Goal: Task Accomplishment & Management: Use online tool/utility

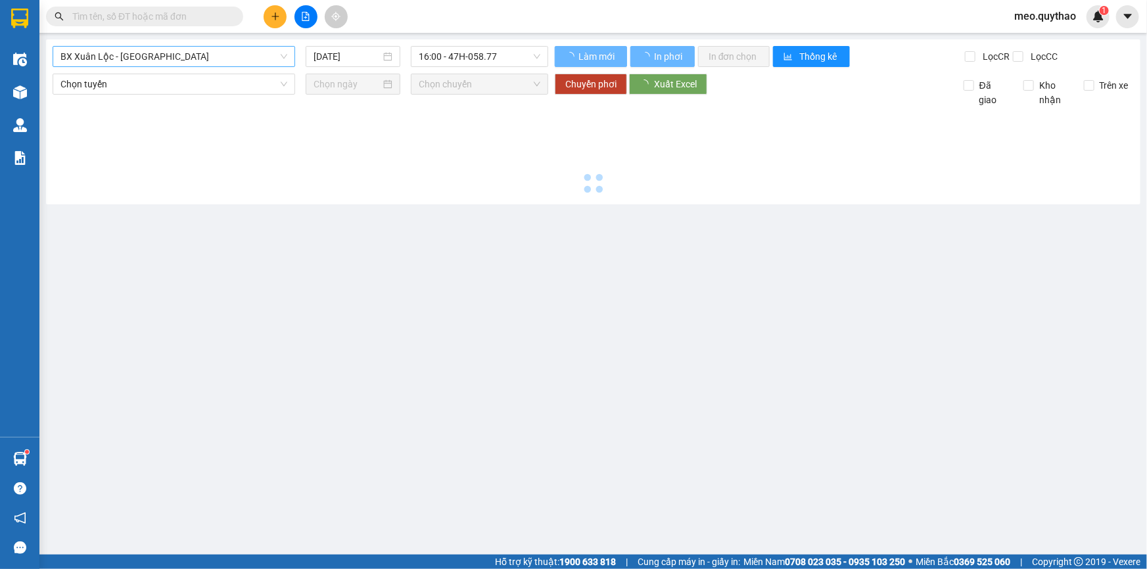
click at [206, 58] on span "BX Xuân Lộc - [GEOGRAPHIC_DATA]" at bounding box center [173, 57] width 227 height 20
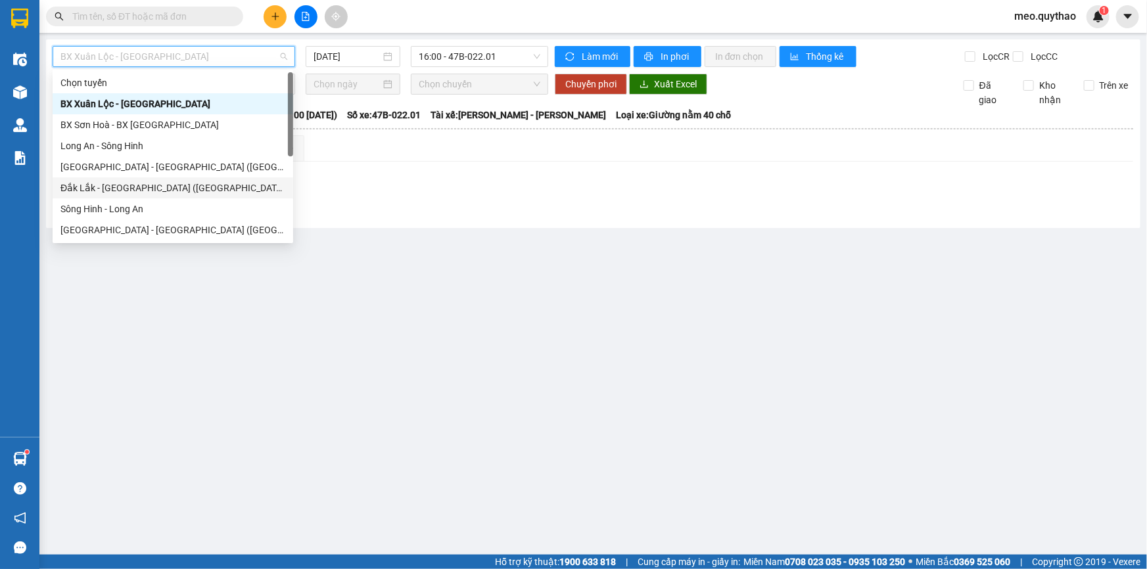
click at [193, 184] on div "Đắk Lắk - [GEOGRAPHIC_DATA] ([GEOGRAPHIC_DATA] mới)" at bounding box center [172, 188] width 225 height 14
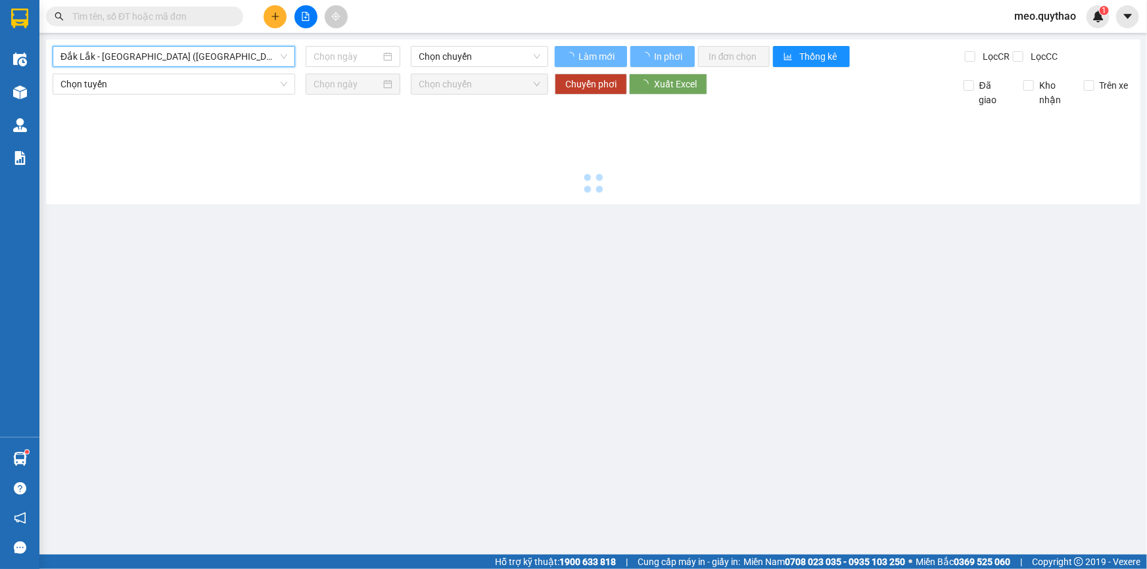
type input "[DATE]"
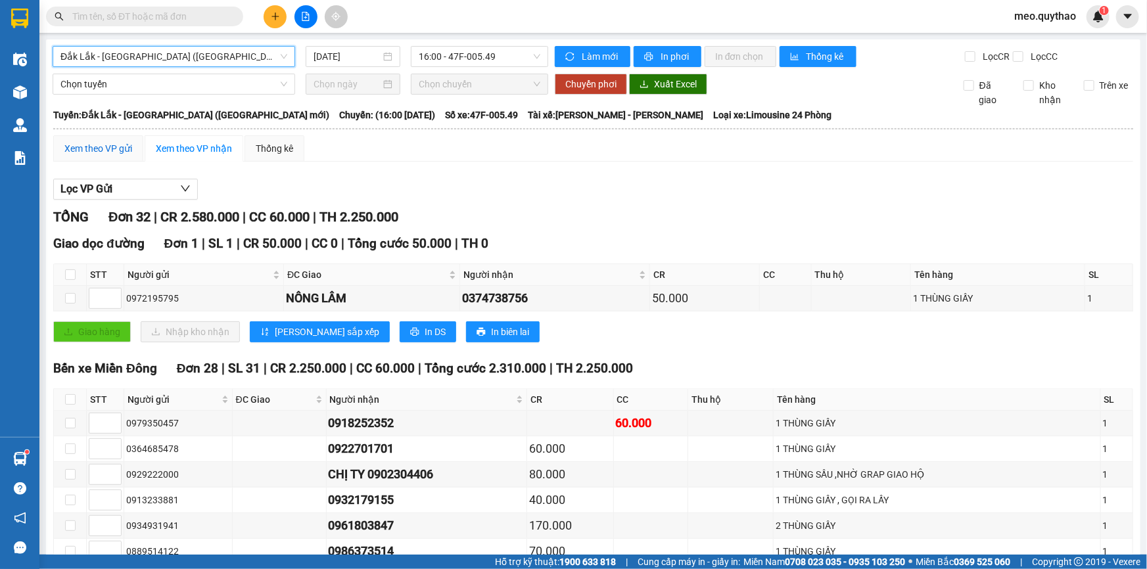
click at [118, 151] on div "Xem theo VP gửi" at bounding box center [98, 148] width 68 height 14
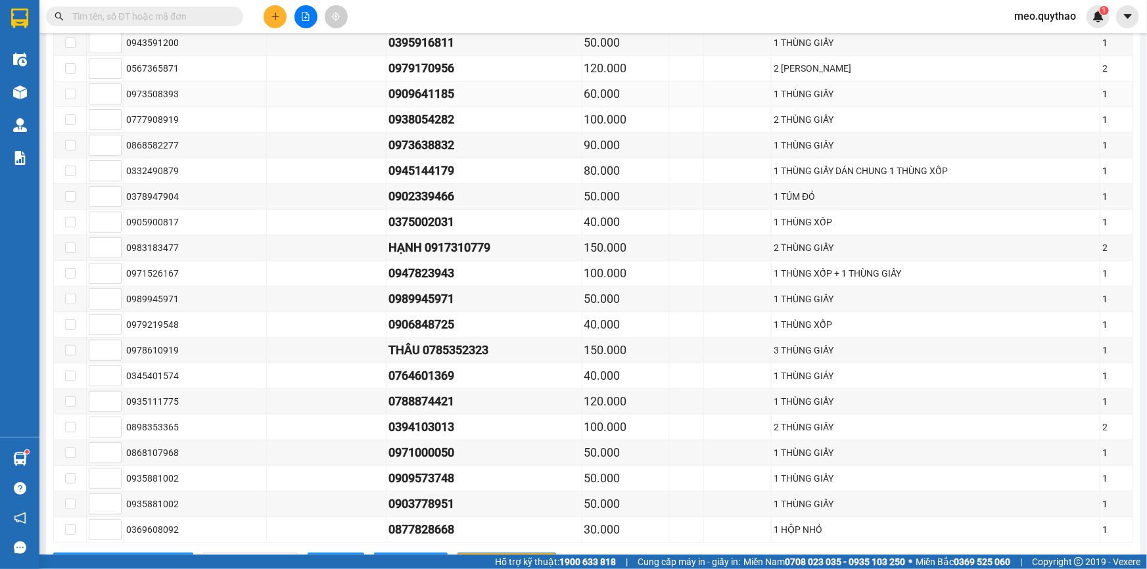
scroll to position [657, 0]
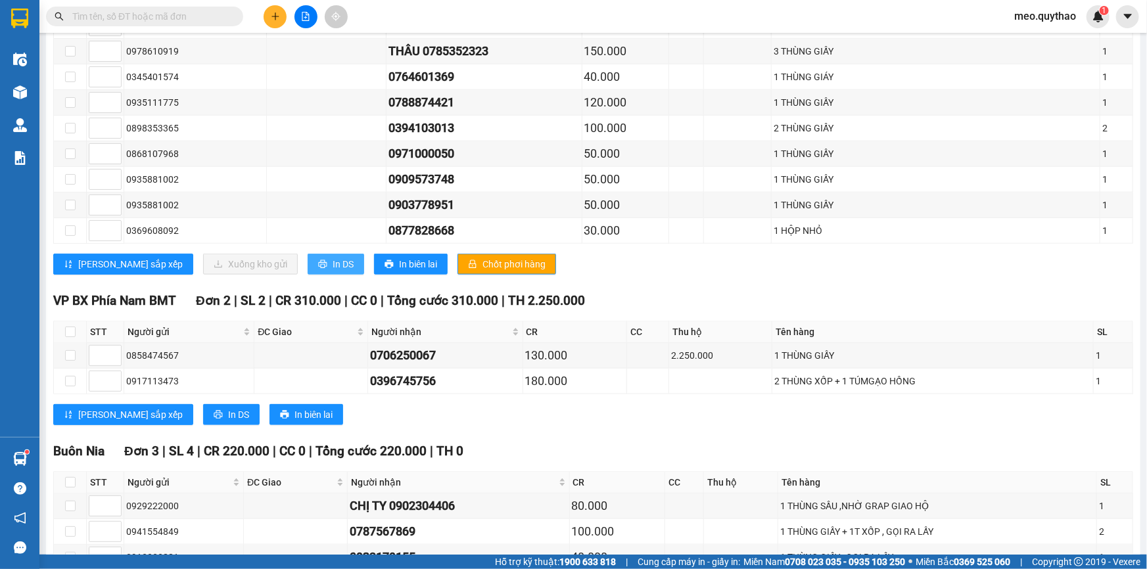
click at [308, 260] on button "In DS" at bounding box center [336, 264] width 57 height 21
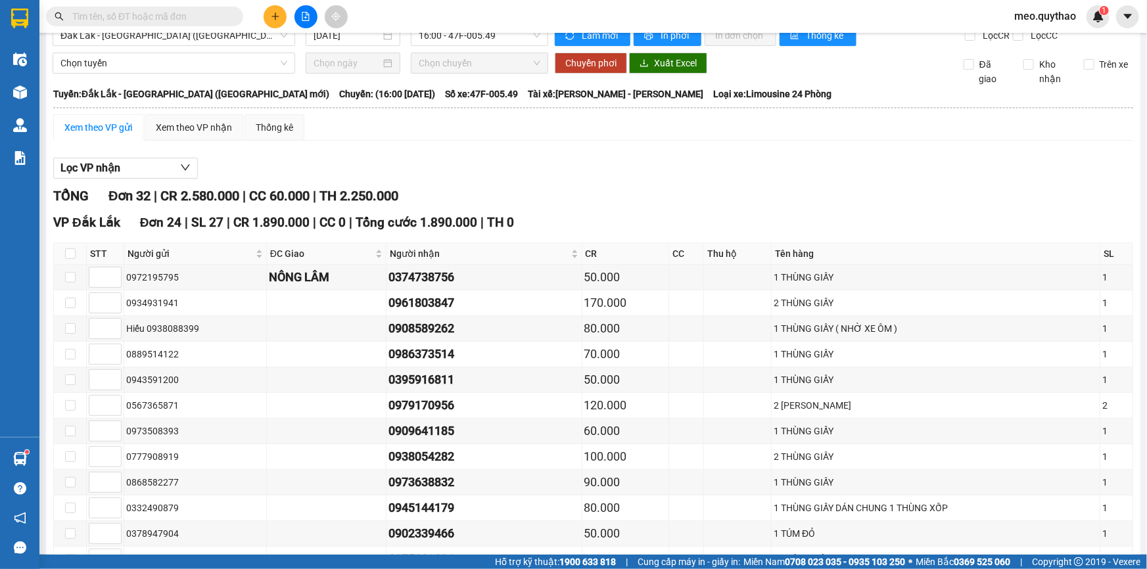
scroll to position [0, 0]
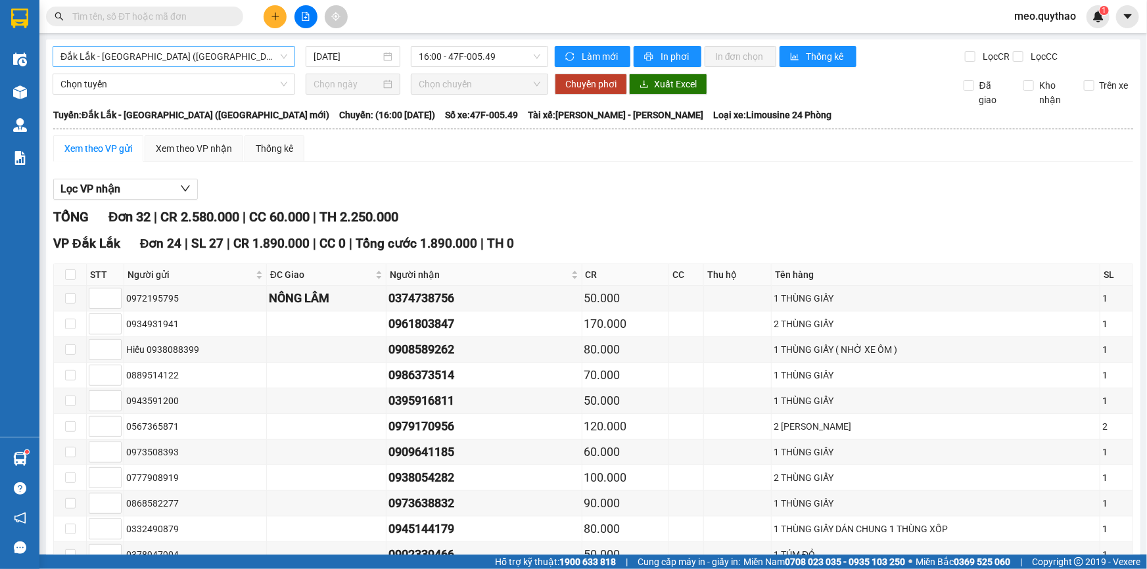
click at [189, 59] on span "Đắk Lắk - [GEOGRAPHIC_DATA] ([GEOGRAPHIC_DATA] mới)" at bounding box center [173, 57] width 227 height 20
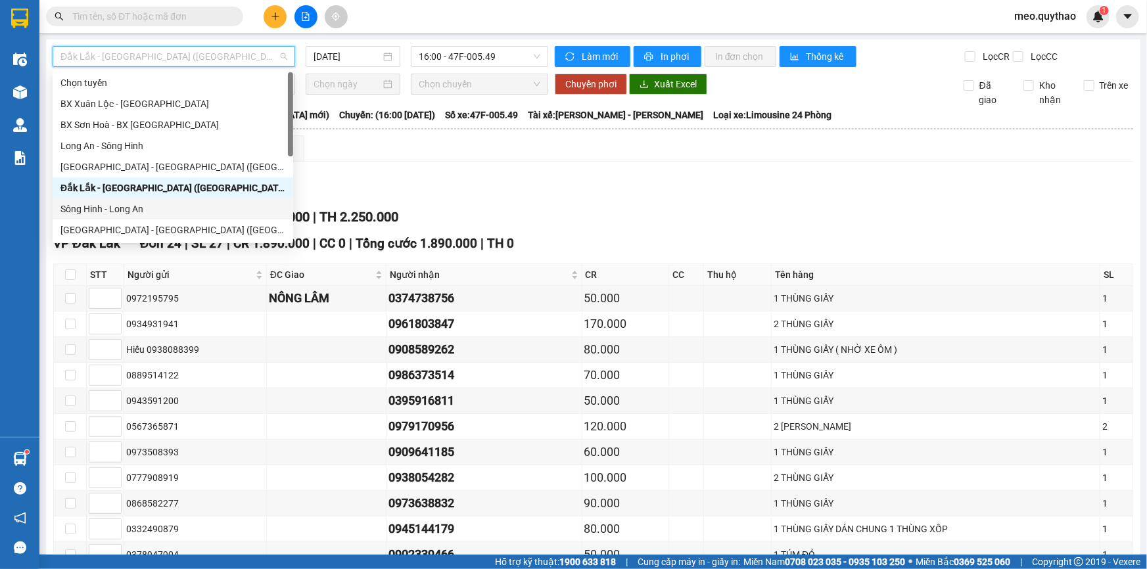
click at [160, 208] on div "Sông Hinh - Long An" at bounding box center [172, 209] width 225 height 14
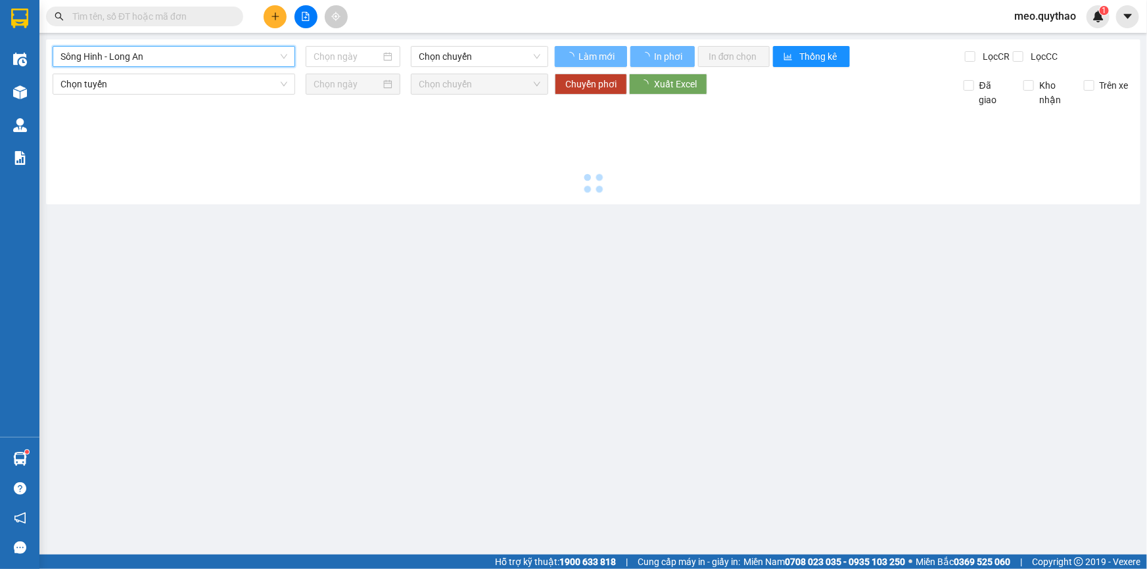
type input "[DATE]"
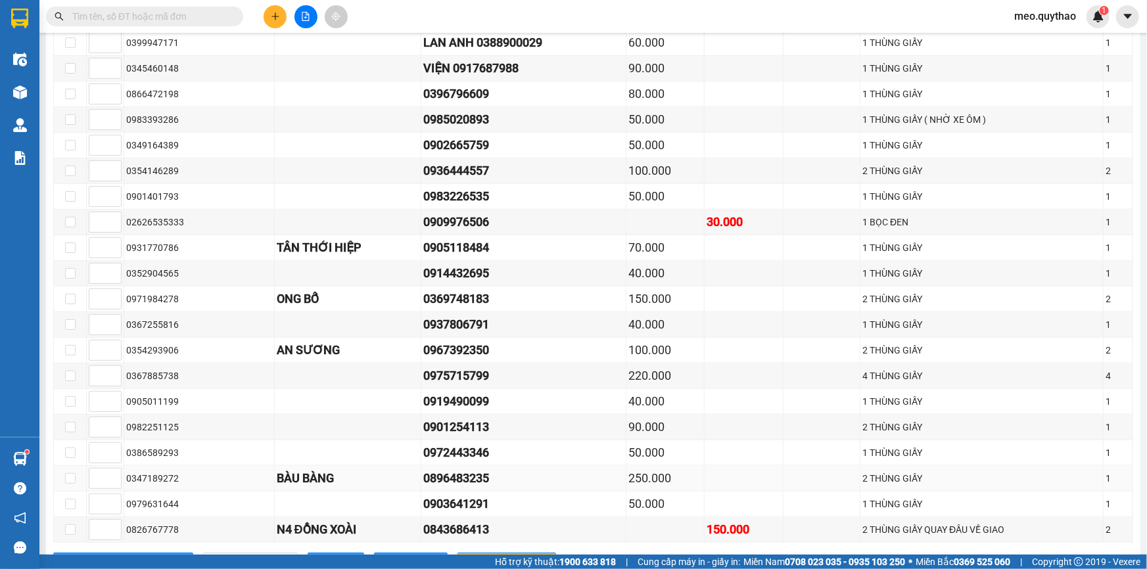
scroll to position [716, 0]
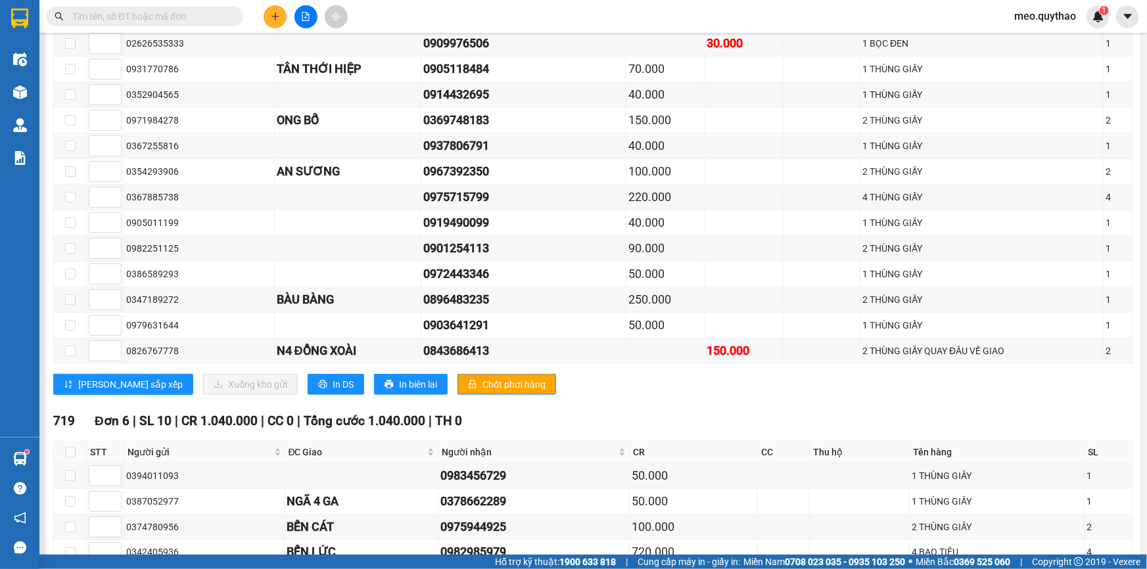
click at [333, 377] on span "In DS" at bounding box center [343, 384] width 21 height 14
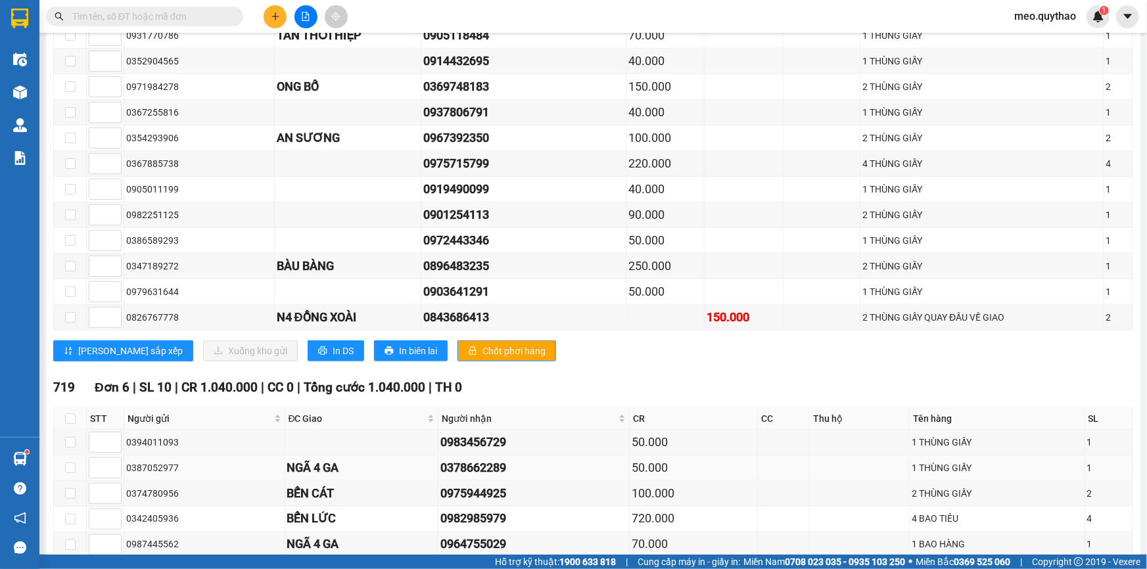
scroll to position [836, 0]
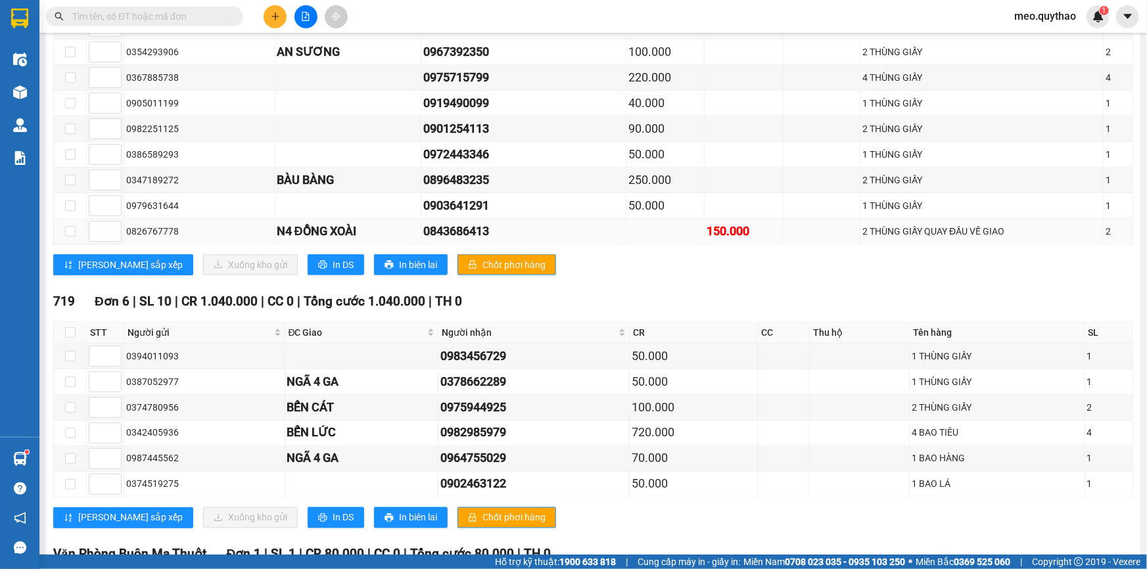
click at [78, 229] on td at bounding box center [70, 232] width 33 height 26
click at [69, 226] on input "checkbox" at bounding box center [70, 231] width 11 height 11
checkbox input "true"
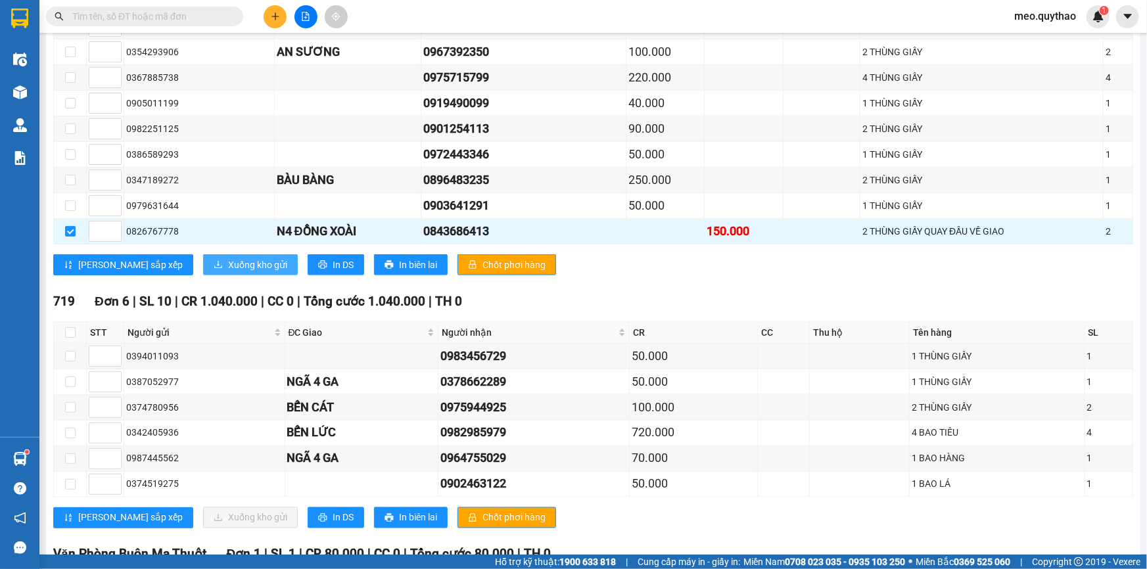
click at [228, 258] on span "Xuống kho gửi" at bounding box center [257, 265] width 59 height 14
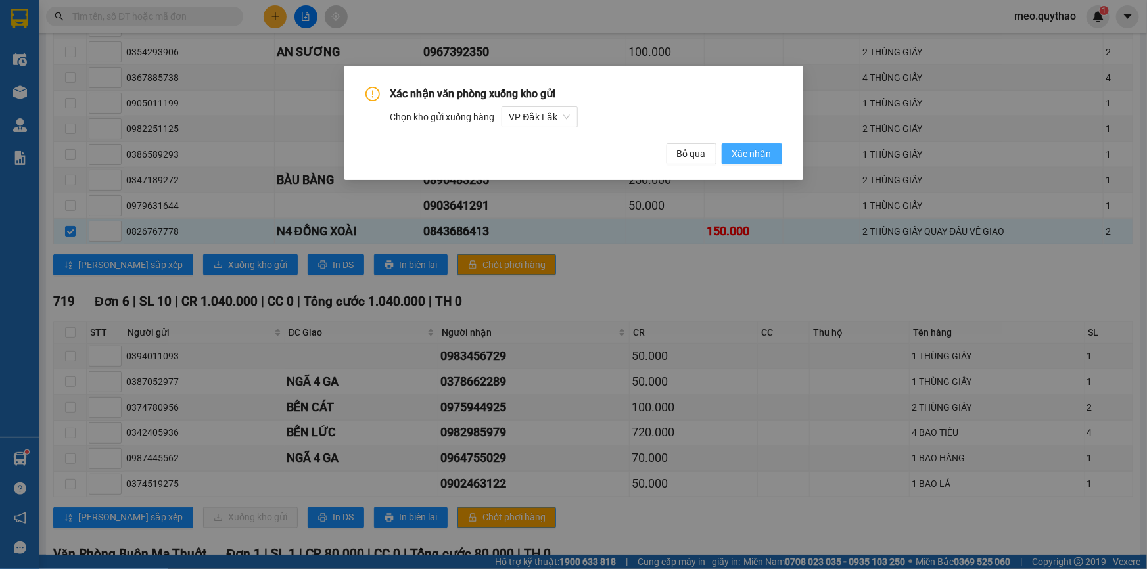
click at [766, 151] on span "Xác nhận" at bounding box center [751, 154] width 39 height 14
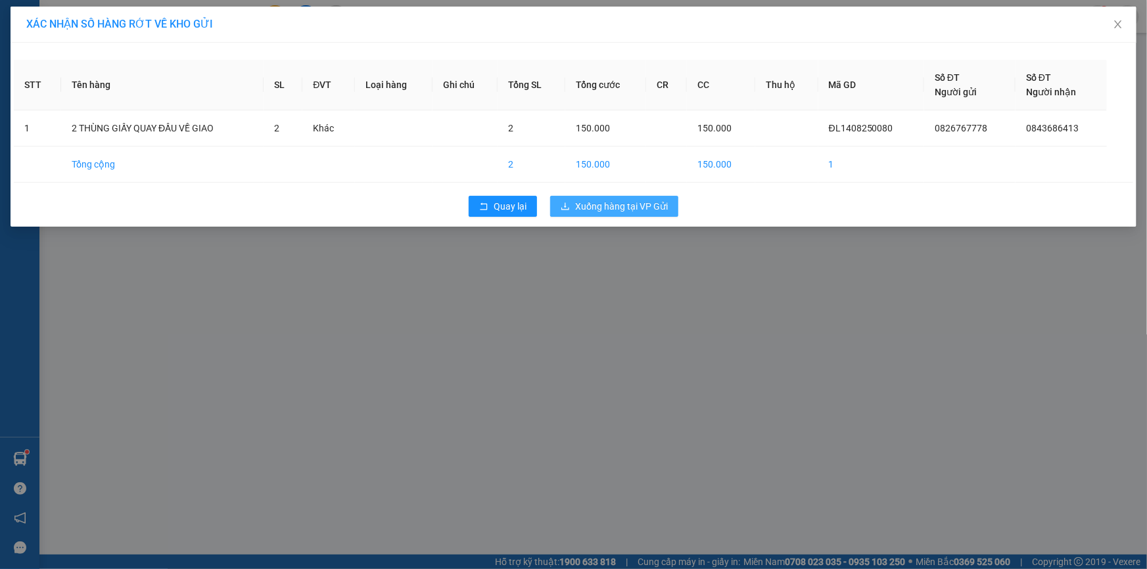
click at [670, 211] on button "Xuống hàng tại VP Gửi" at bounding box center [614, 206] width 128 height 21
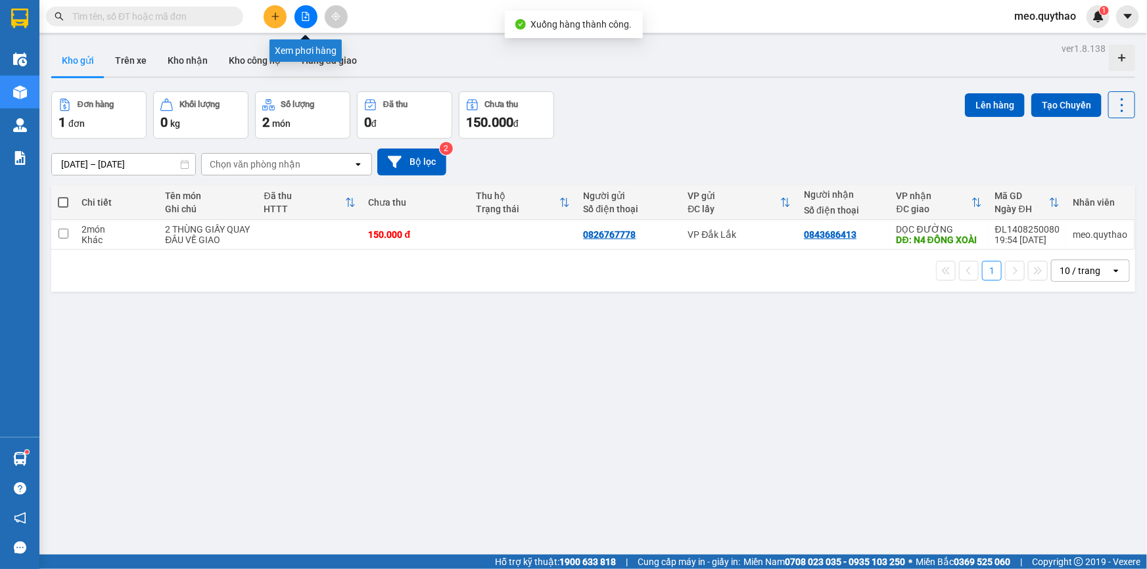
click at [306, 14] on icon "file-add" at bounding box center [305, 16] width 7 height 9
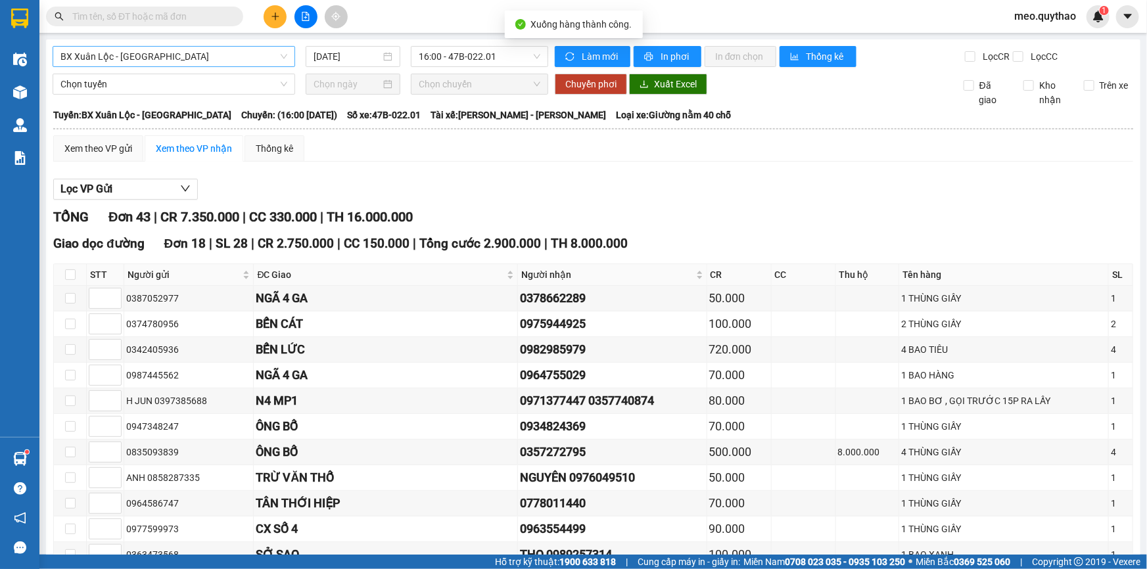
click at [185, 58] on span "BX Xuân Lộc - [GEOGRAPHIC_DATA]" at bounding box center [173, 57] width 227 height 20
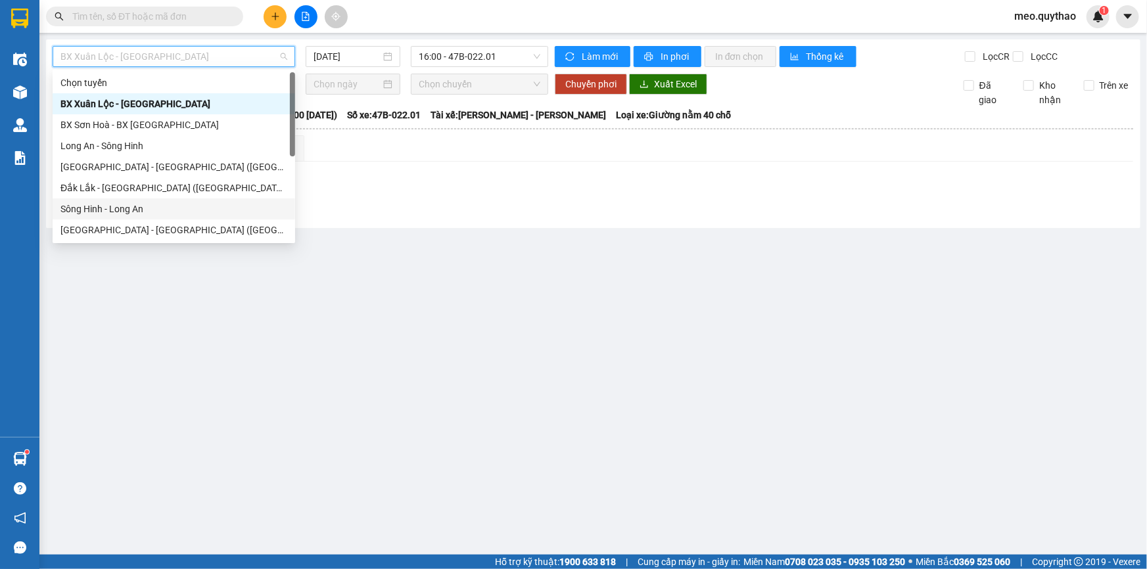
click at [176, 206] on div "Sông Hinh - Long An" at bounding box center [173, 209] width 227 height 14
type input "[DATE]"
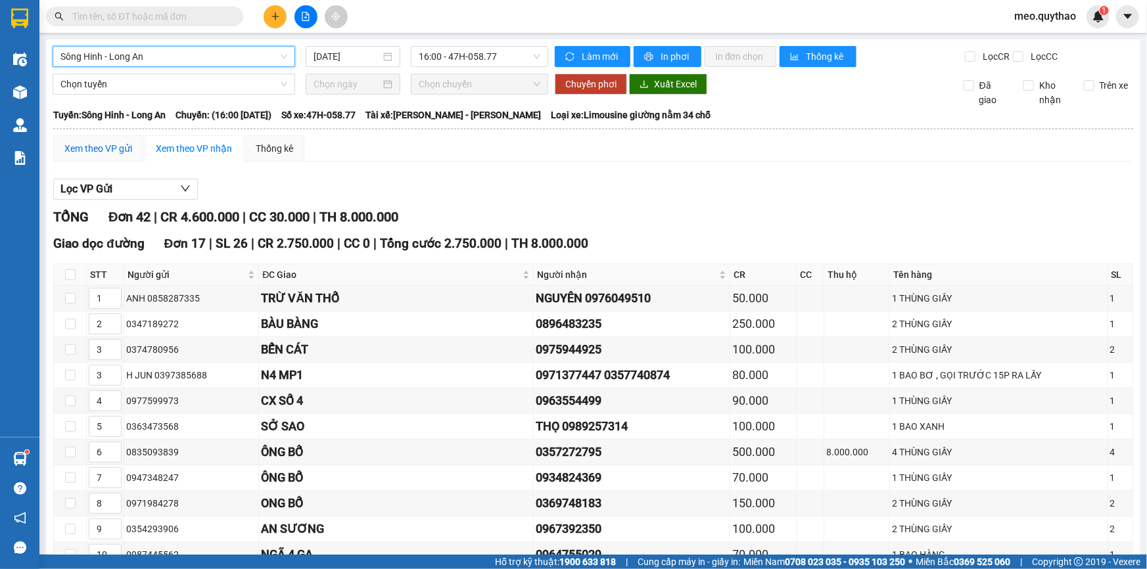
click at [95, 145] on div "Xem theo VP gửi" at bounding box center [98, 148] width 68 height 14
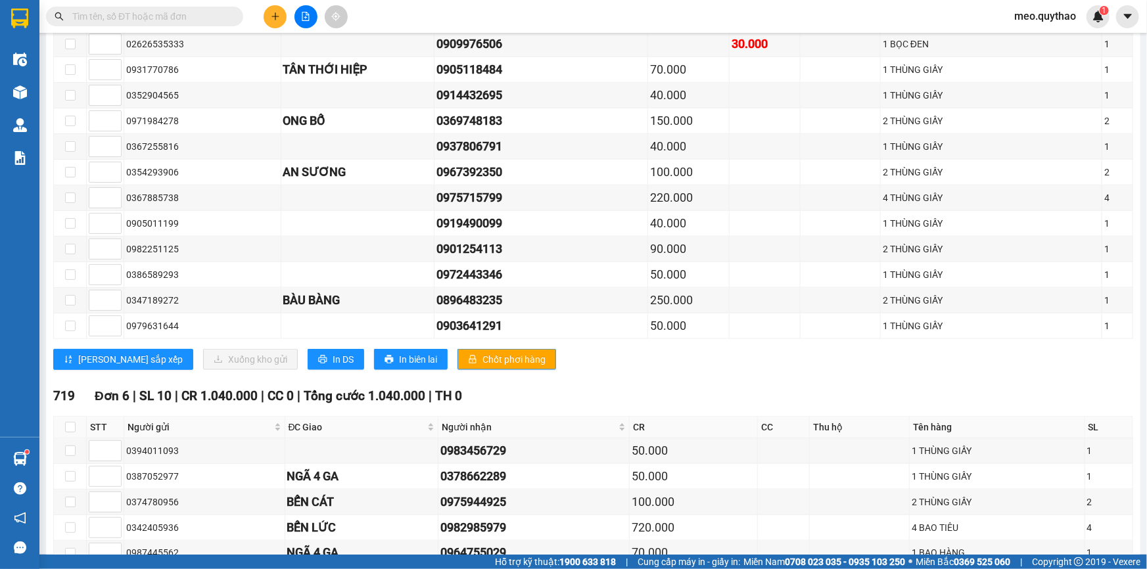
scroll to position [716, 0]
click at [308, 361] on button "In DS" at bounding box center [336, 358] width 57 height 21
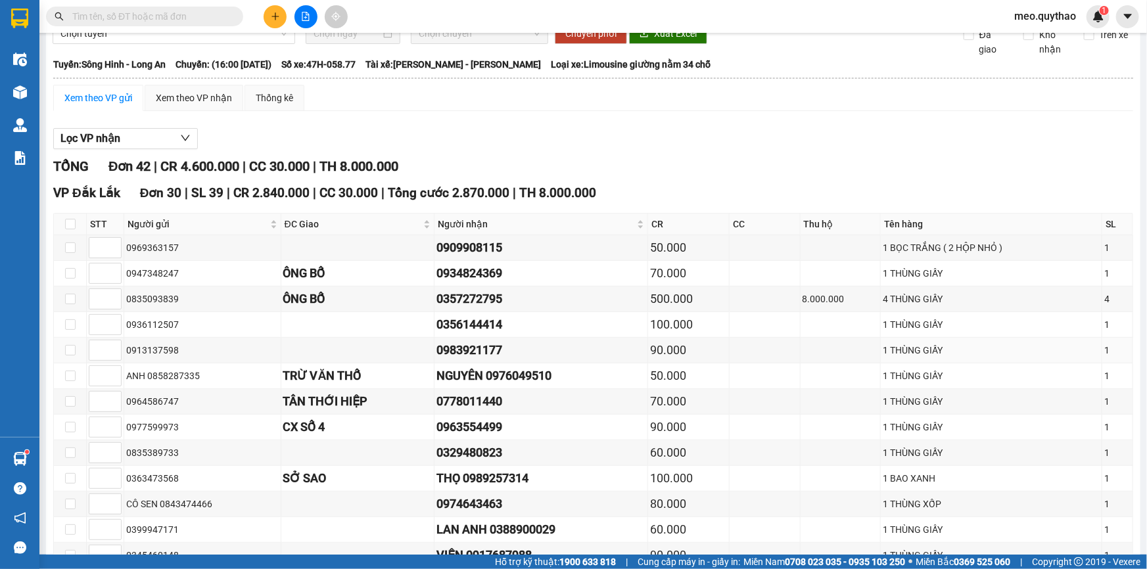
scroll to position [0, 0]
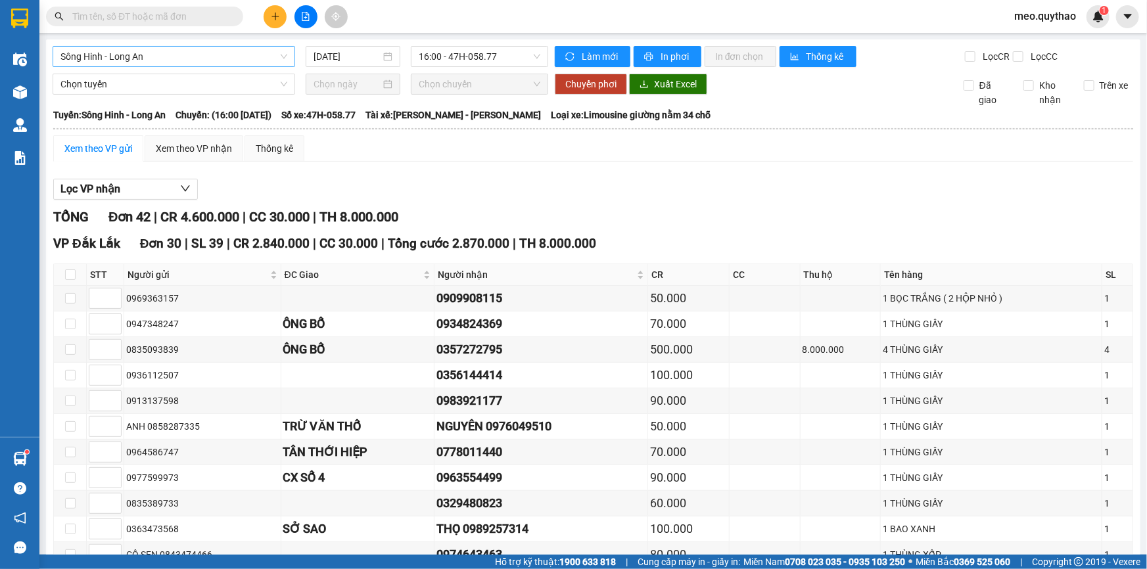
click at [221, 60] on span "Sông Hinh - Long An" at bounding box center [173, 57] width 227 height 20
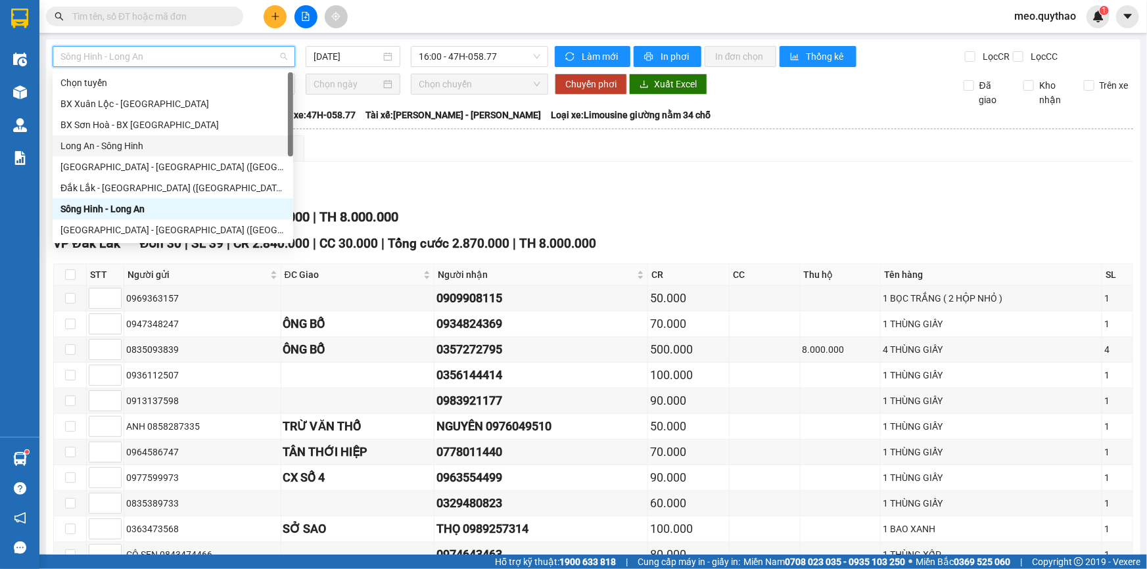
scroll to position [59, 0]
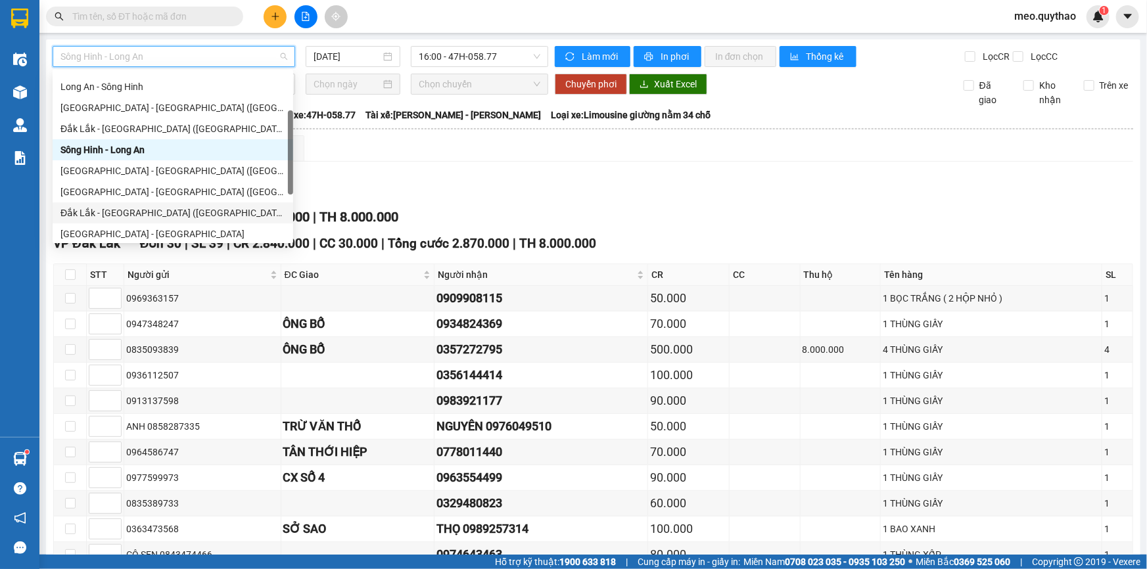
click at [203, 210] on div "Đắk Lắk - [GEOGRAPHIC_DATA] ([GEOGRAPHIC_DATA])" at bounding box center [172, 213] width 225 height 14
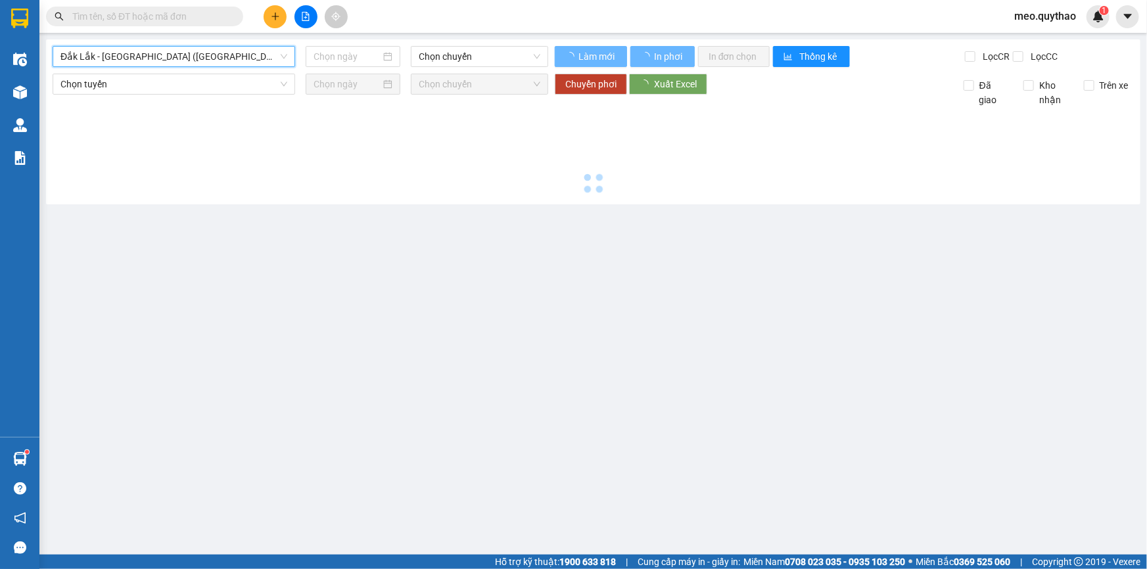
type input "[DATE]"
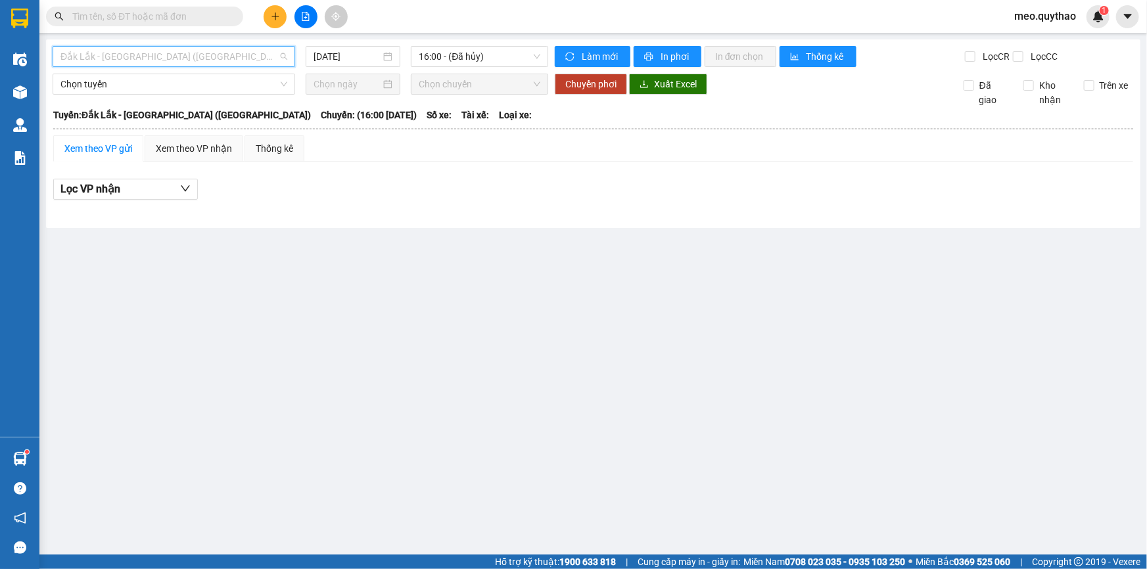
click at [227, 59] on span "Đắk Lắk - [GEOGRAPHIC_DATA] ([GEOGRAPHIC_DATA])" at bounding box center [173, 57] width 227 height 20
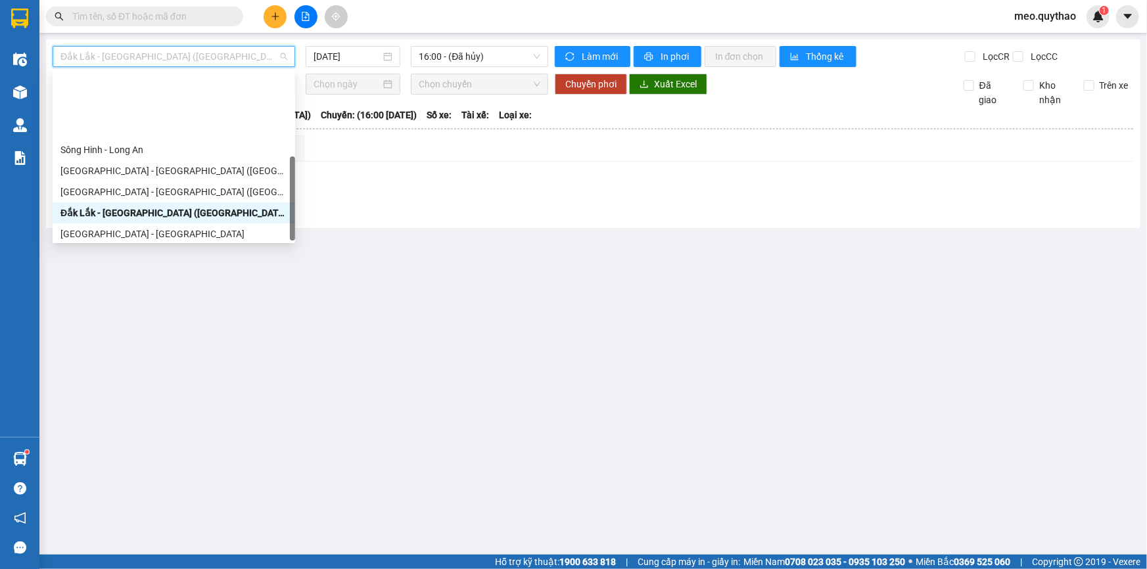
scroll to position [147, 0]
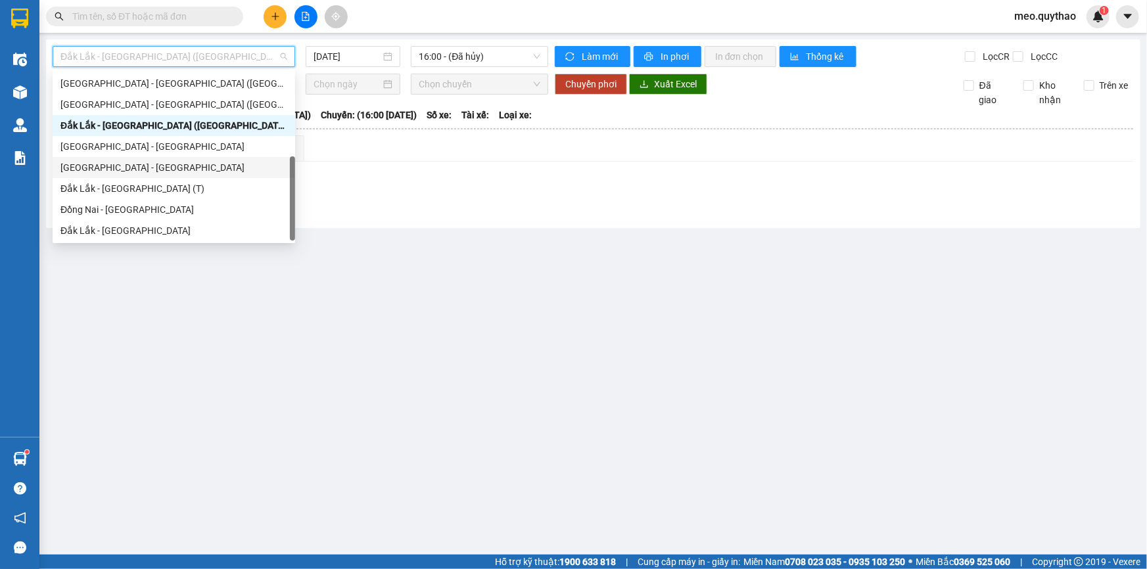
click at [193, 171] on div "[GEOGRAPHIC_DATA] - [GEOGRAPHIC_DATA]" at bounding box center [173, 167] width 227 height 14
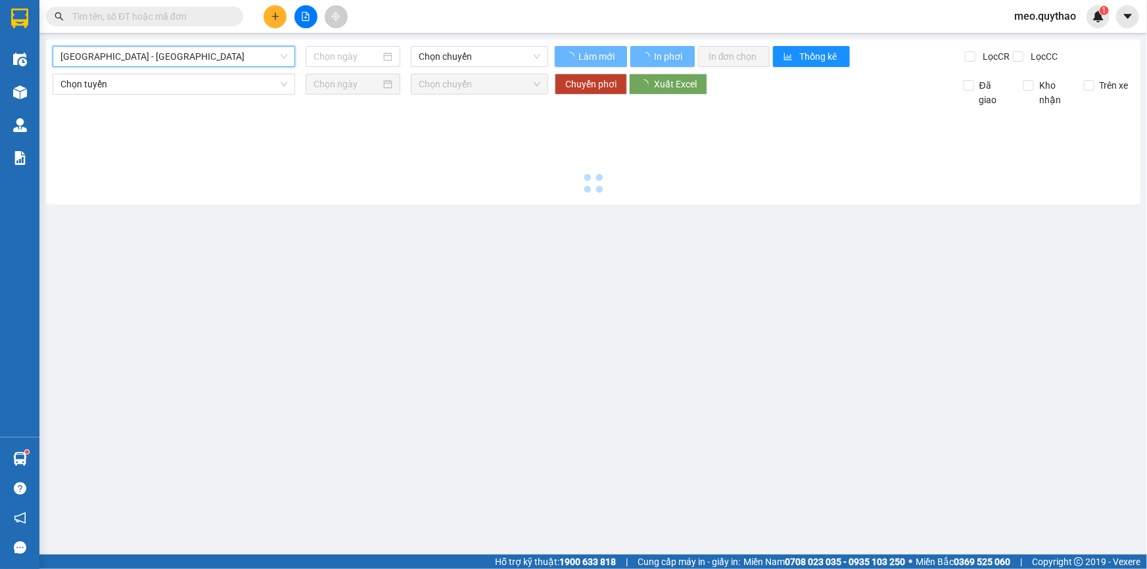
type input "[DATE]"
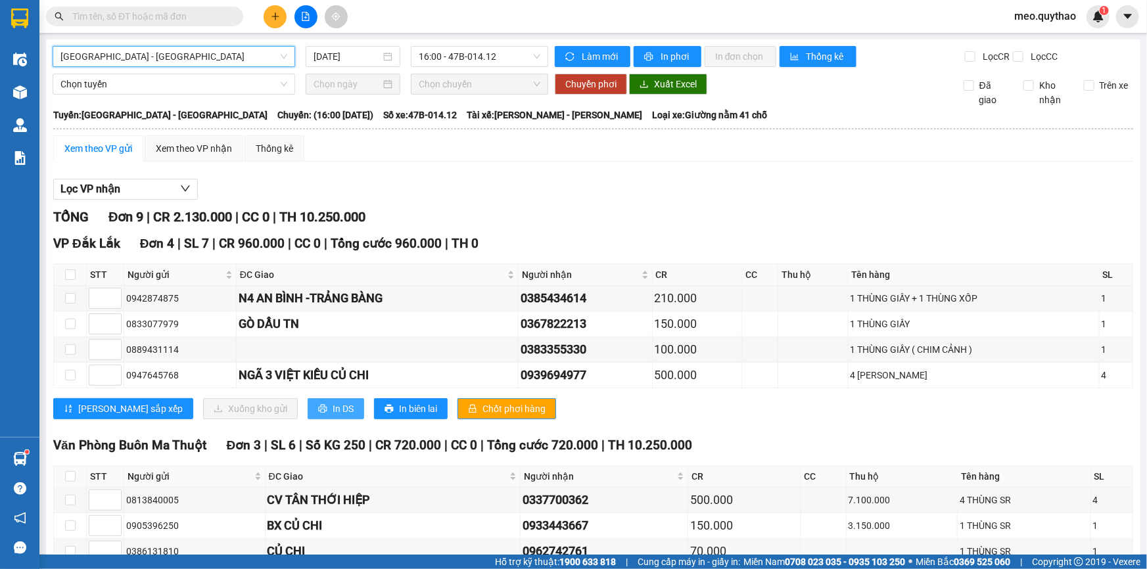
click at [333, 407] on span "In DS" at bounding box center [343, 409] width 21 height 14
click at [156, 66] on div "[GEOGRAPHIC_DATA] - [GEOGRAPHIC_DATA]" at bounding box center [174, 56] width 243 height 21
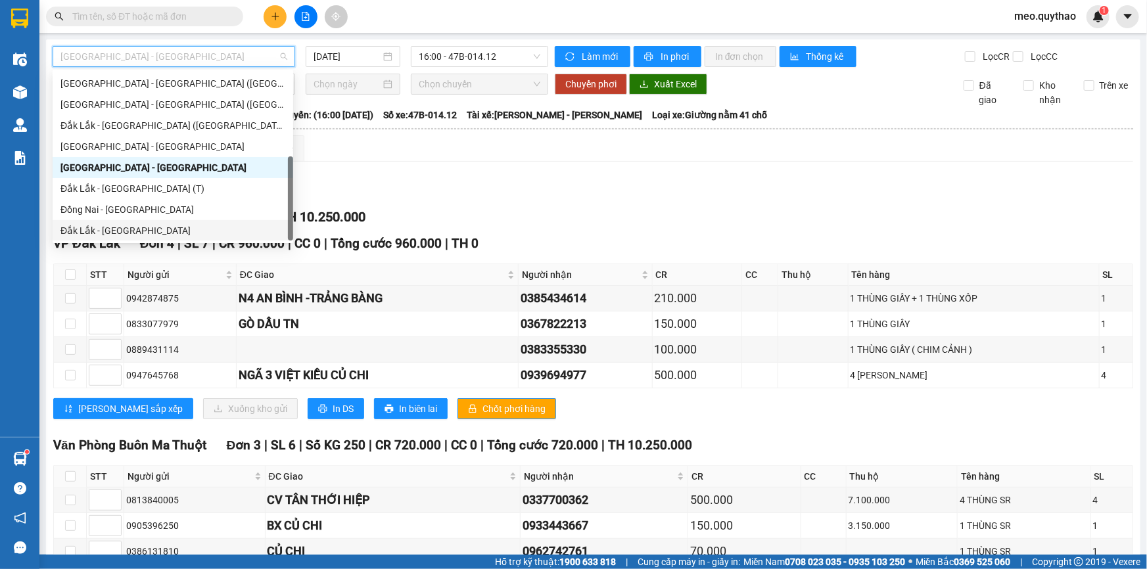
click at [166, 228] on div "Đắk Lắk - [GEOGRAPHIC_DATA]" at bounding box center [172, 230] width 225 height 14
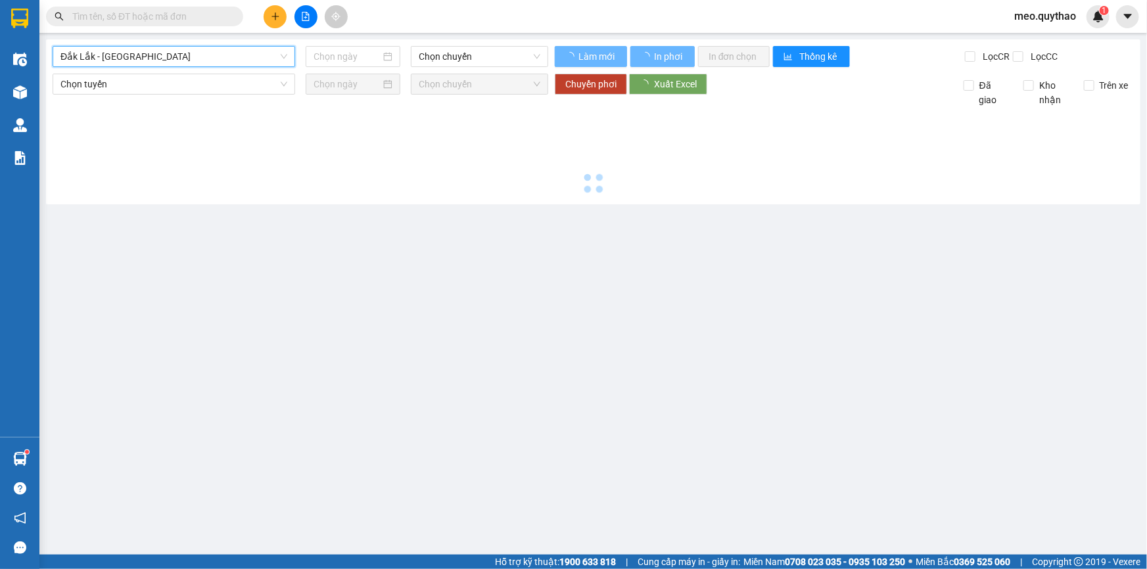
type input "[DATE]"
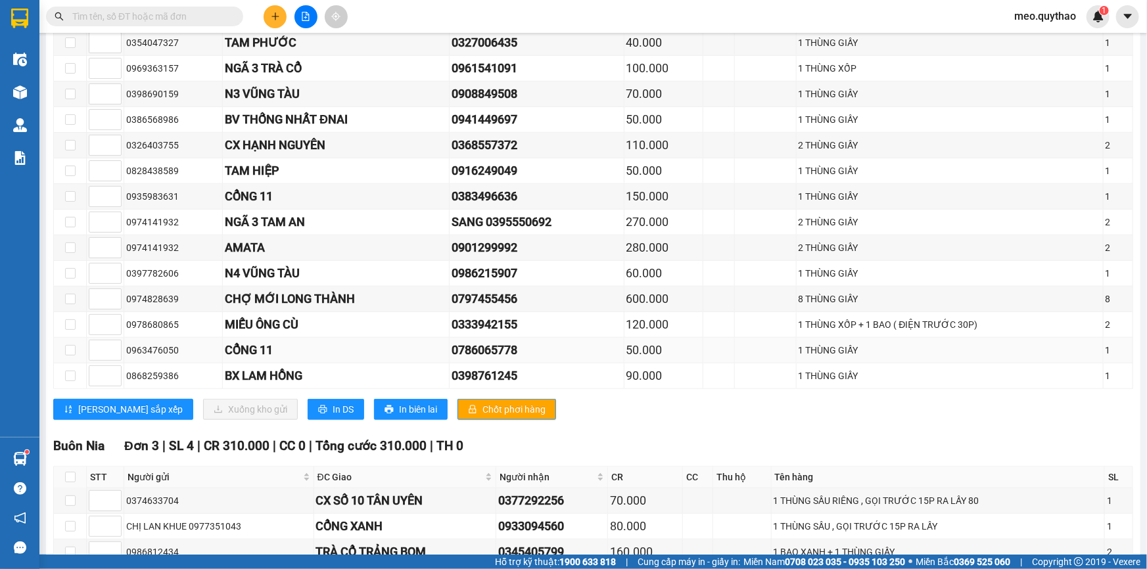
scroll to position [597, 0]
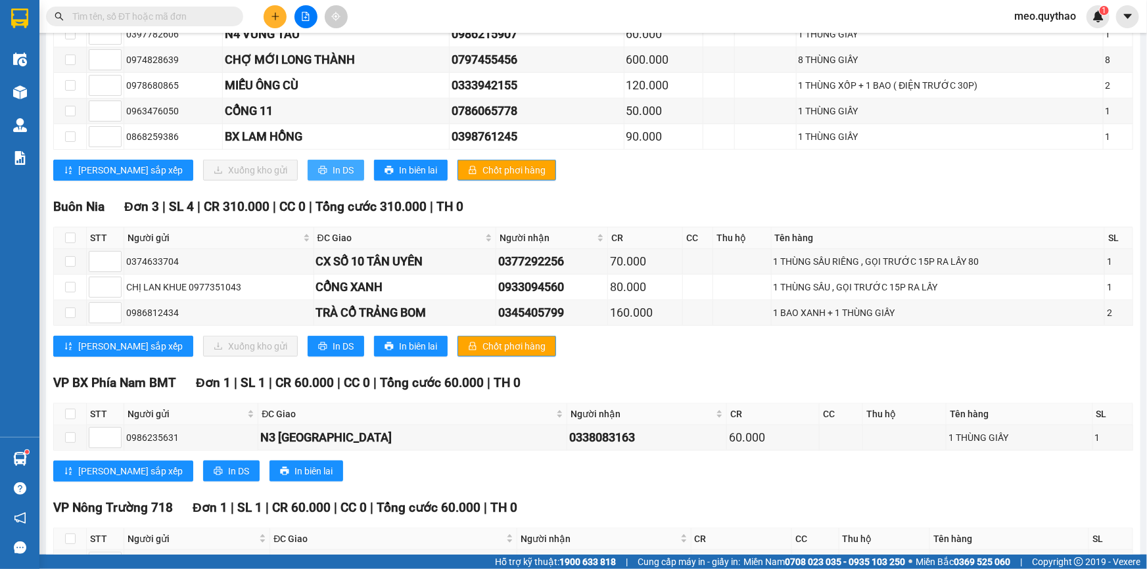
click at [333, 163] on span "In DS" at bounding box center [343, 170] width 21 height 14
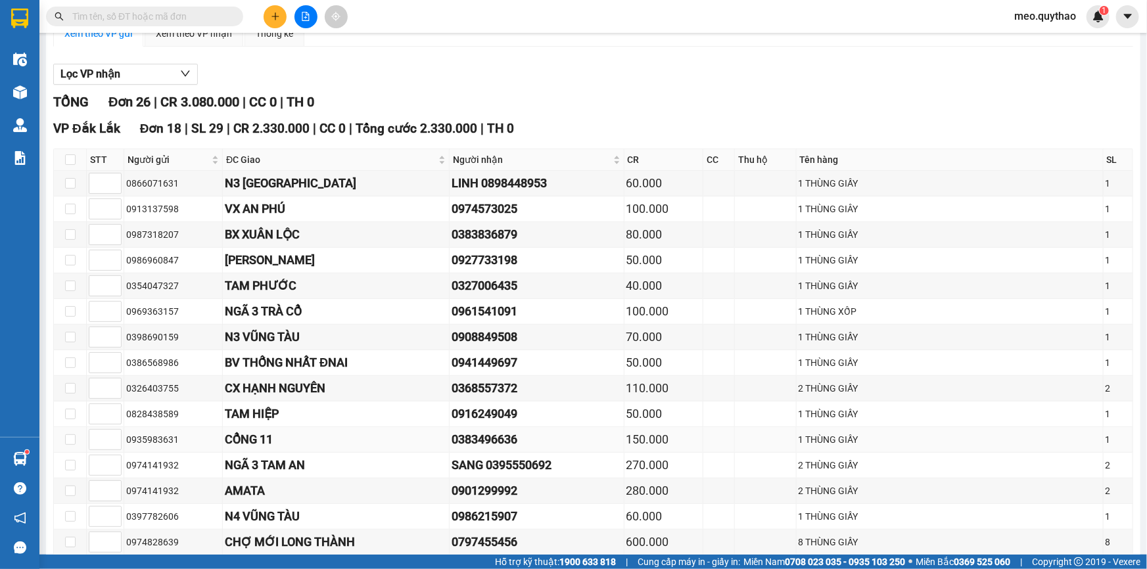
scroll to position [0, 0]
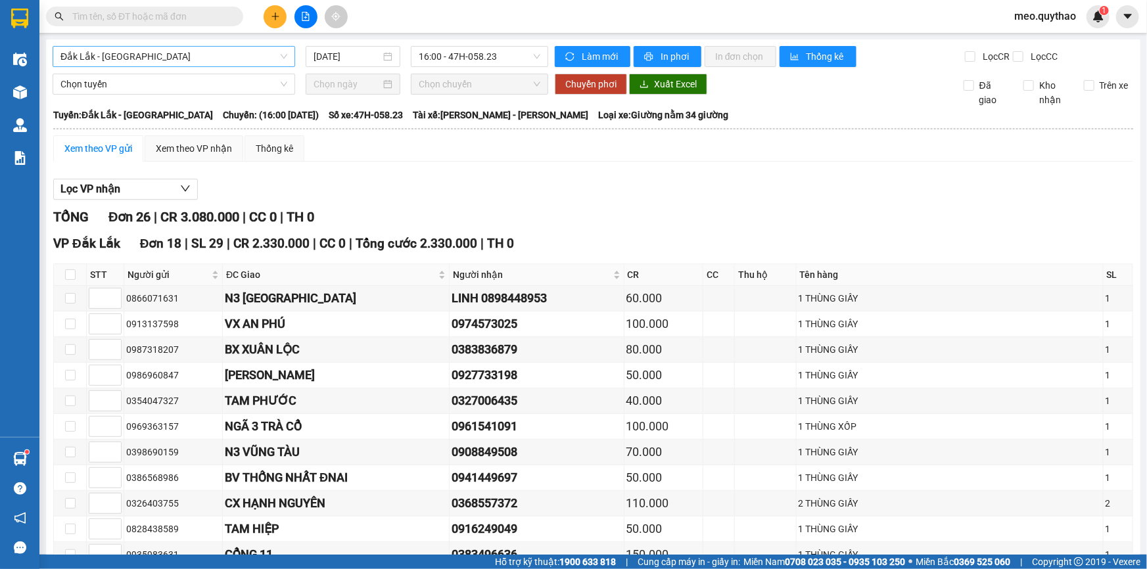
click at [181, 62] on span "Đắk Lắk - [GEOGRAPHIC_DATA]" at bounding box center [173, 57] width 227 height 20
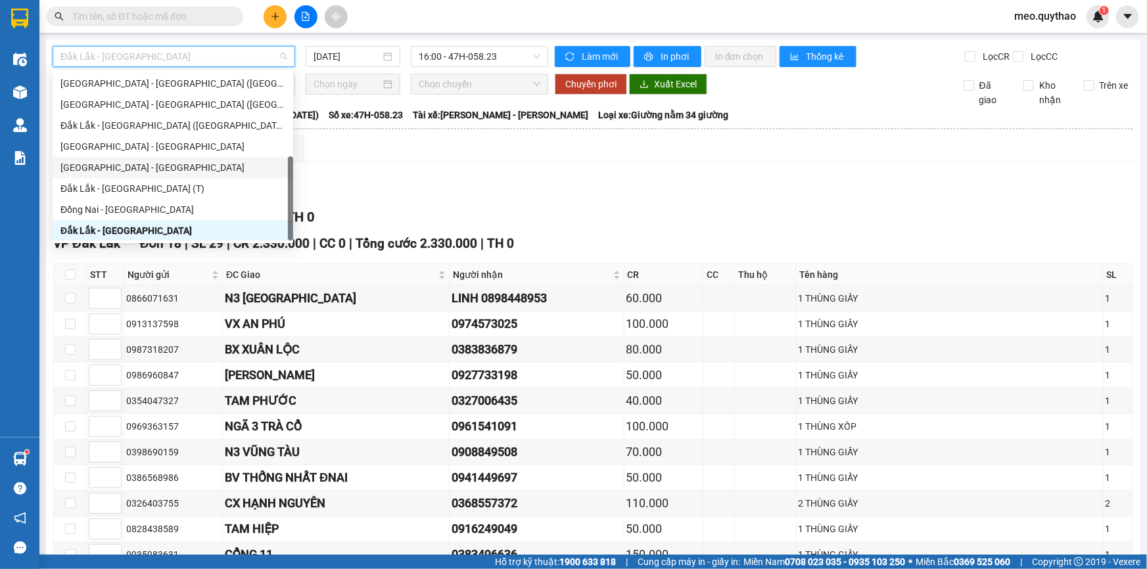
click at [166, 173] on div "[GEOGRAPHIC_DATA] - [GEOGRAPHIC_DATA]" at bounding box center [172, 167] width 225 height 14
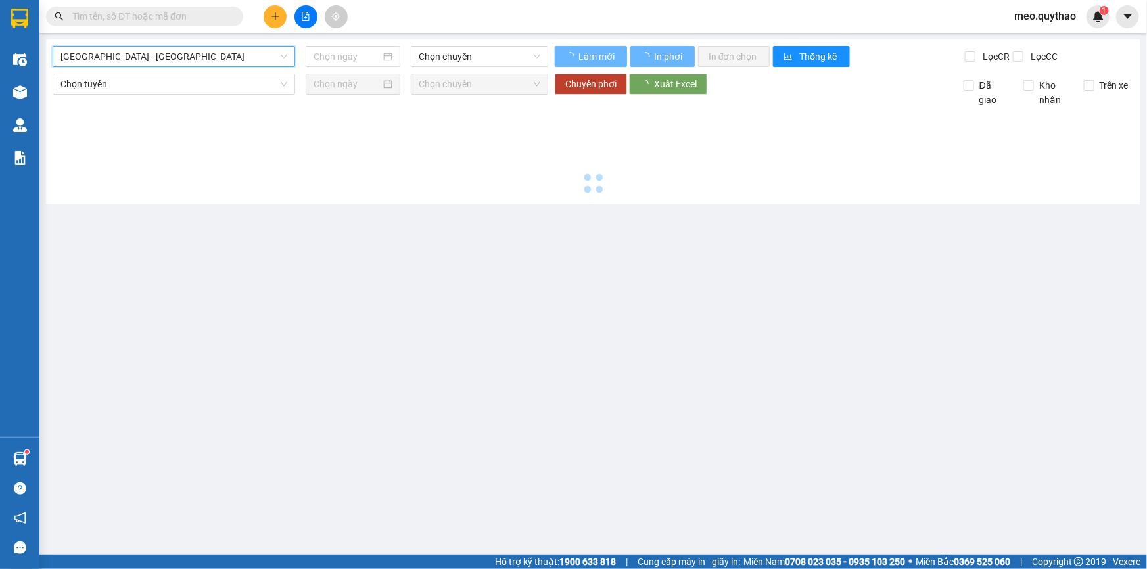
type input "[DATE]"
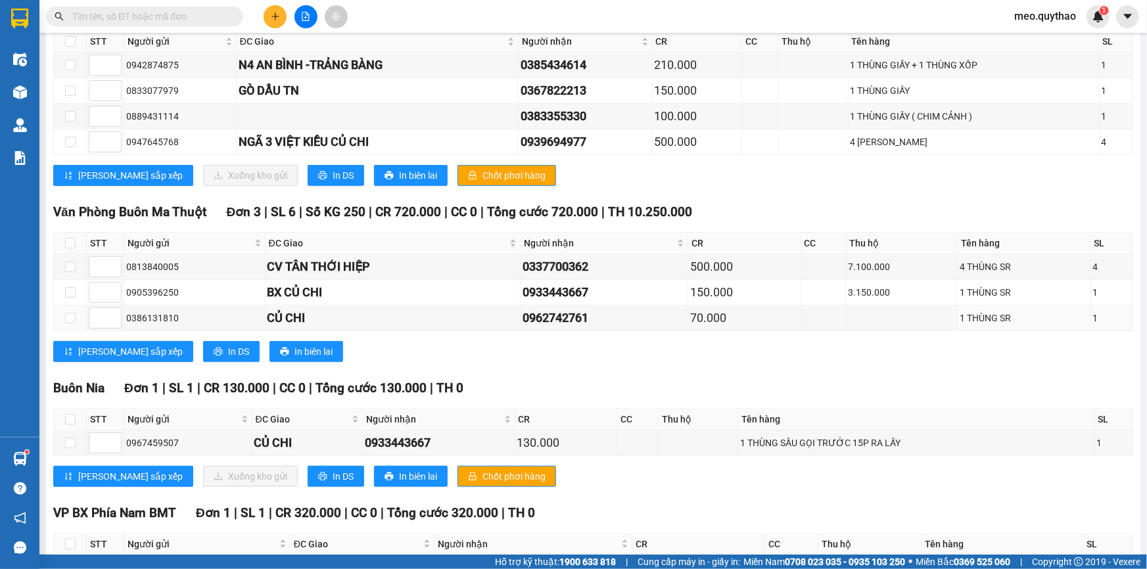
scroll to position [239, 0]
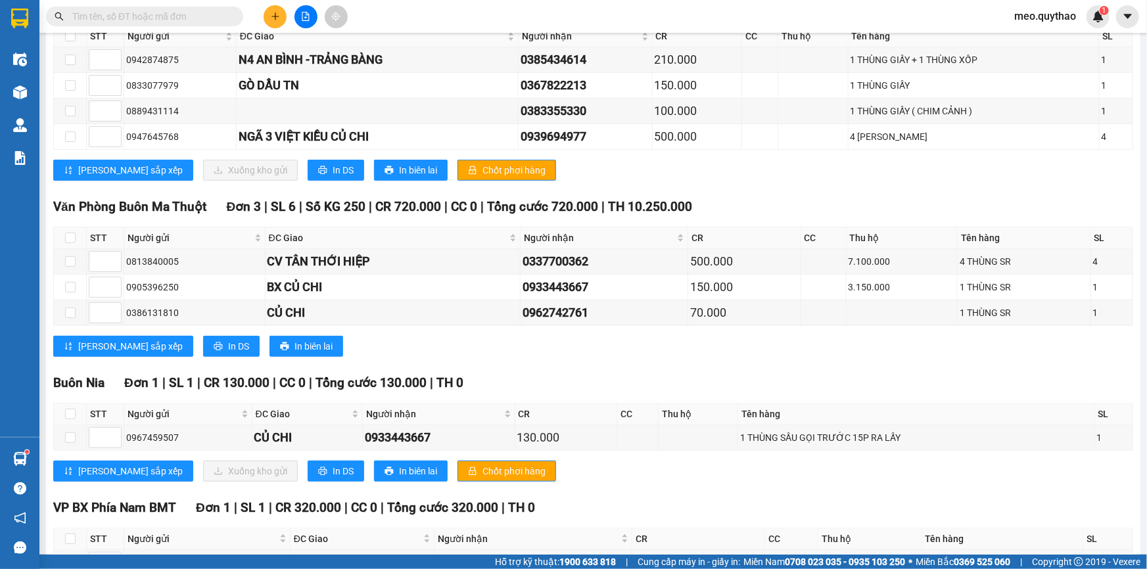
click at [279, 152] on div "VP [GEOGRAPHIC_DATA] 4 | SL 7 | CR 960.000 | CC 0 | Tổng cước 960.000 | TH 0 ST…" at bounding box center [593, 92] width 1080 height 195
click at [333, 163] on span "In DS" at bounding box center [343, 170] width 21 height 14
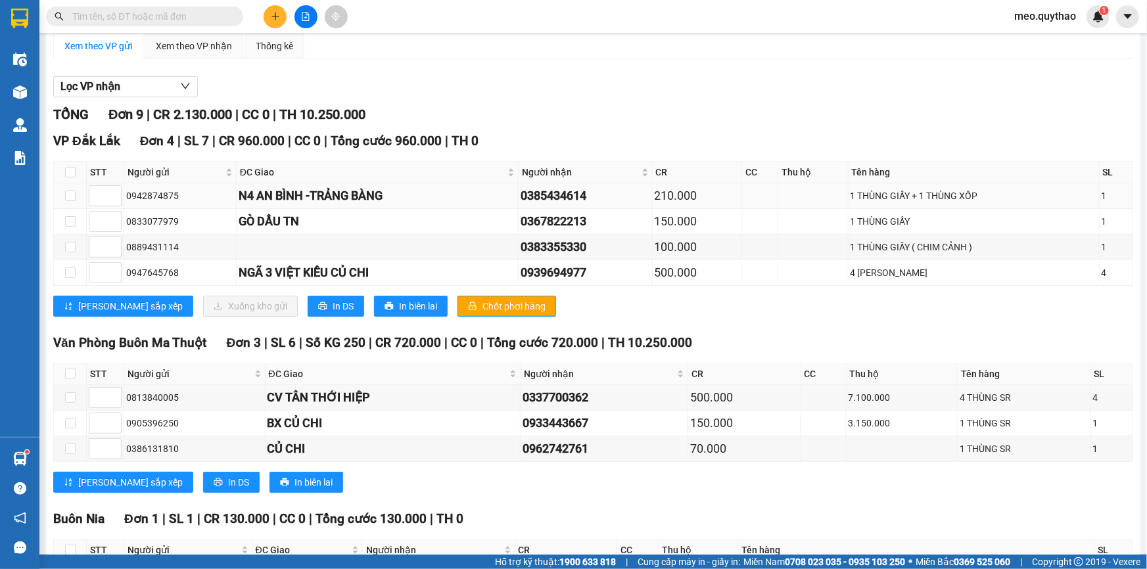
scroll to position [0, 0]
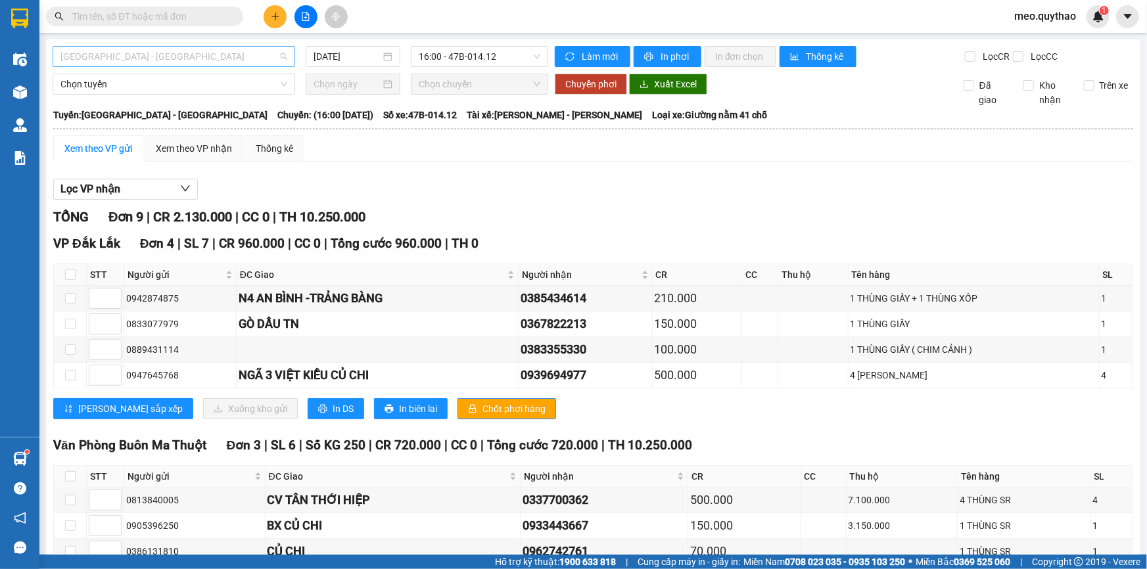
click at [250, 59] on span "[GEOGRAPHIC_DATA] - [GEOGRAPHIC_DATA]" at bounding box center [173, 57] width 227 height 20
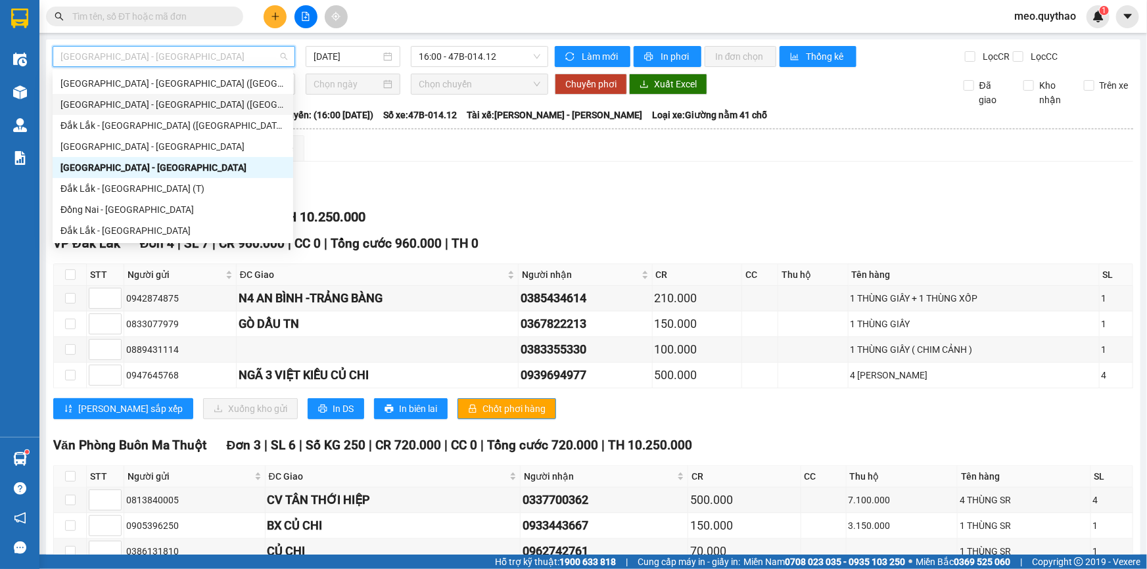
scroll to position [87, 0]
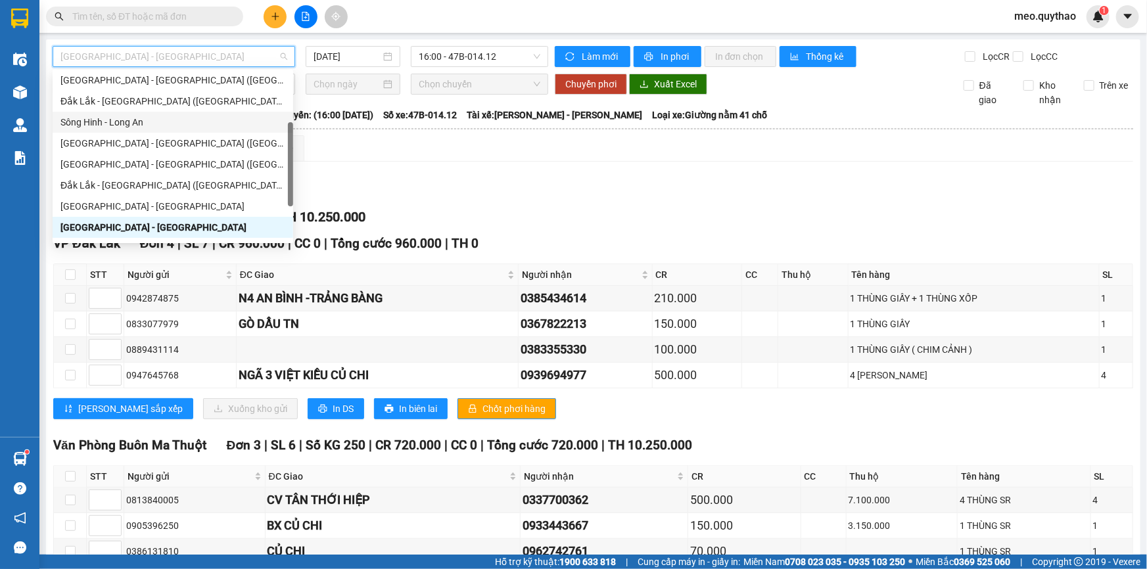
click at [188, 124] on div "Sông Hinh - Long An" at bounding box center [172, 122] width 225 height 14
type input "[DATE]"
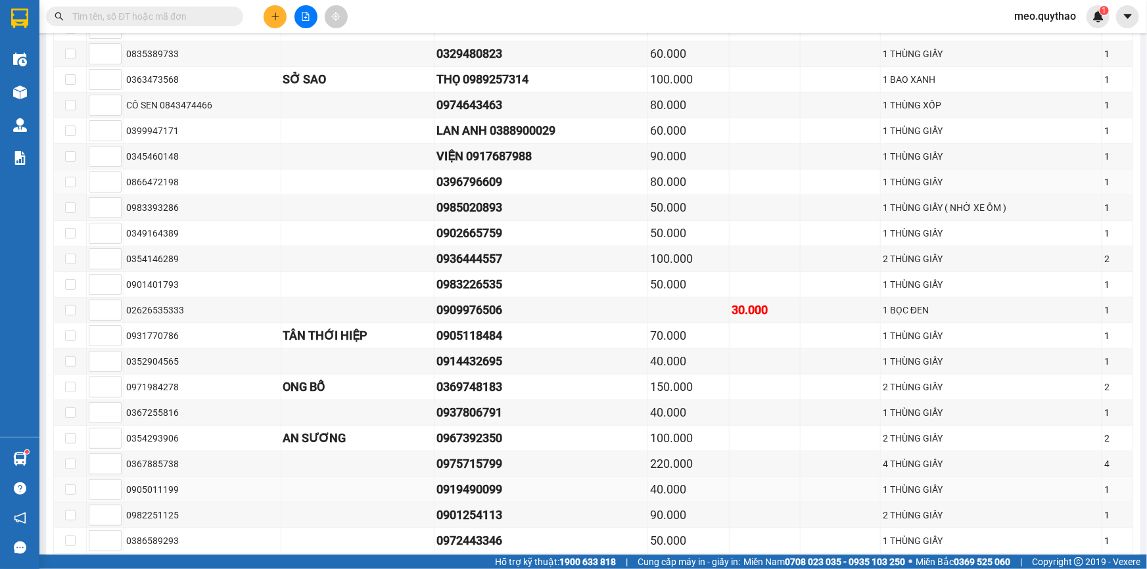
scroll to position [538, 0]
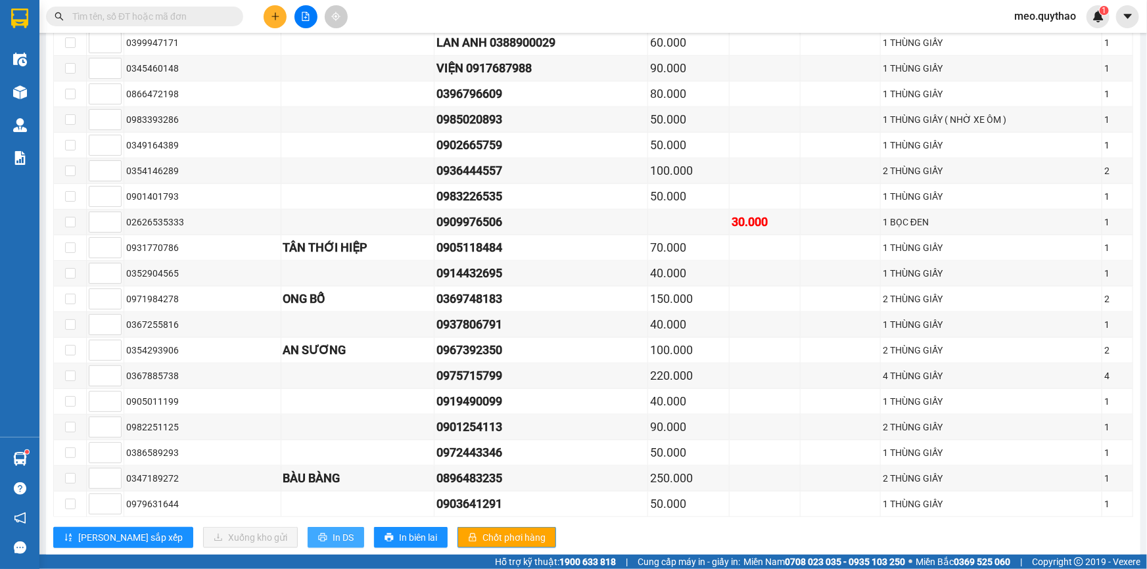
click at [308, 527] on button "In DS" at bounding box center [336, 537] width 57 height 21
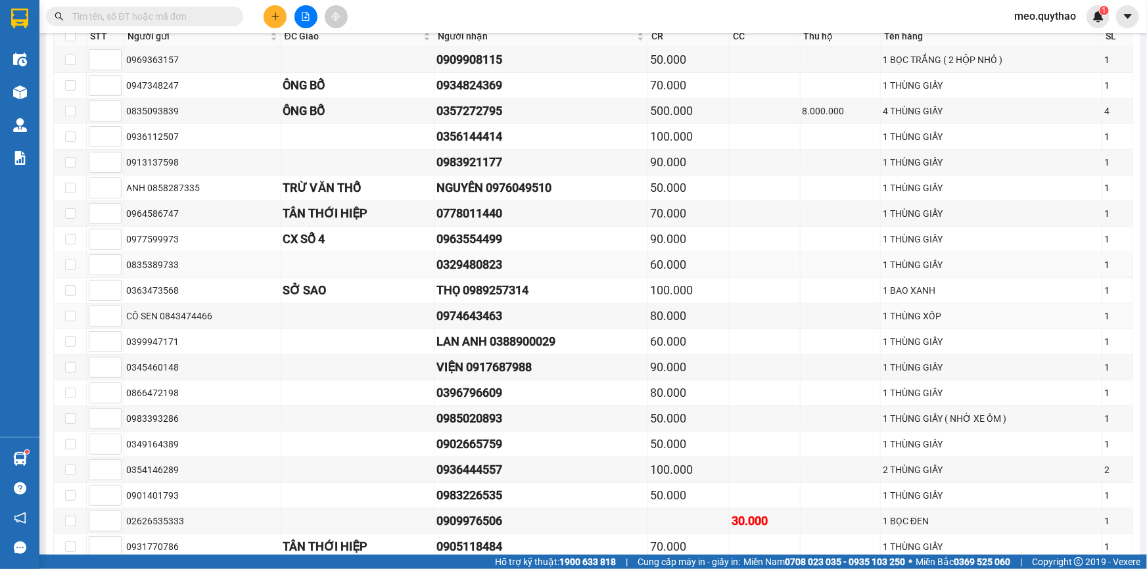
scroll to position [0, 0]
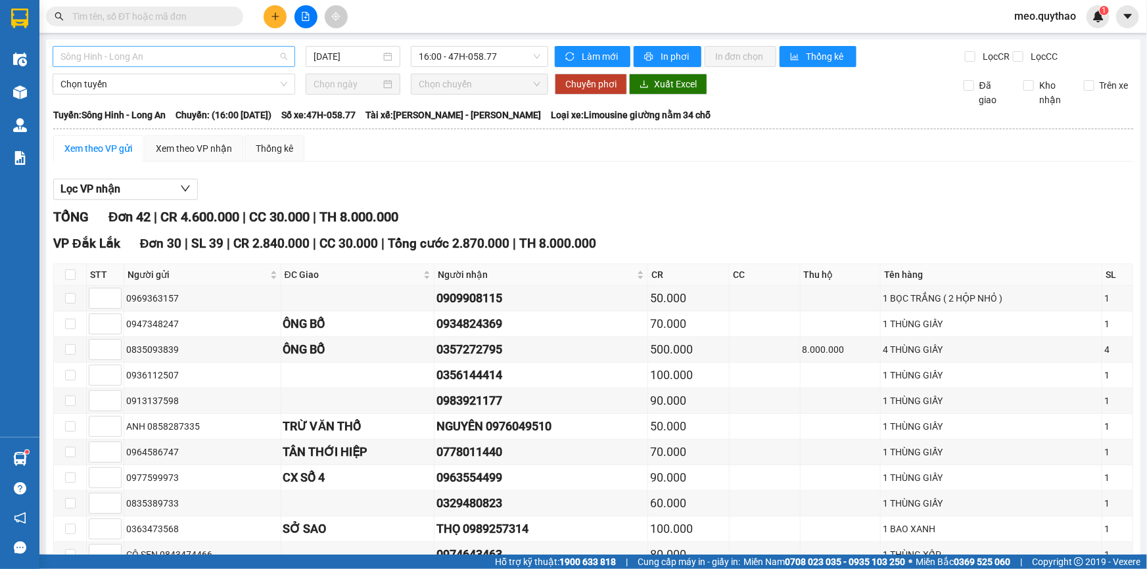
click at [200, 53] on span "Sông Hinh - Long An" at bounding box center [173, 57] width 227 height 20
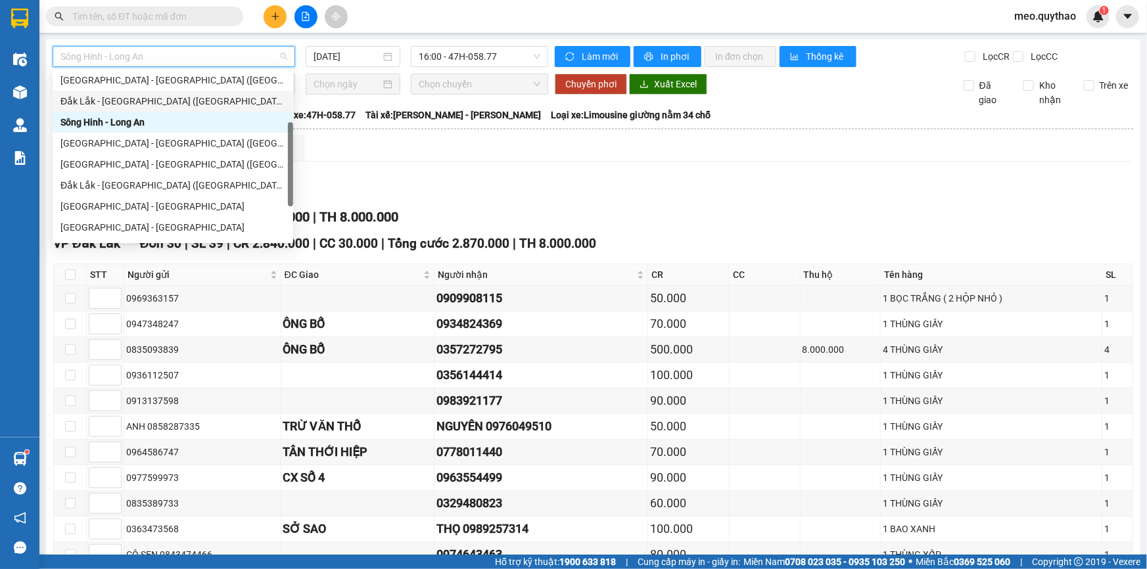
click at [214, 109] on div "Đắk Lắk - [GEOGRAPHIC_DATA] ([GEOGRAPHIC_DATA] mới)" at bounding box center [173, 101] width 241 height 21
type input "[DATE]"
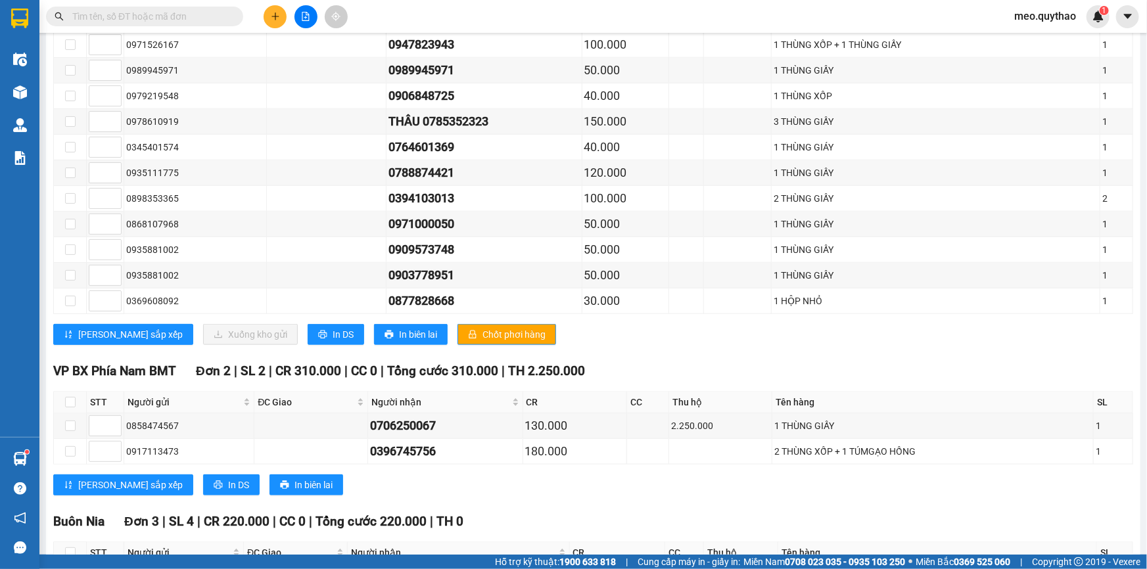
scroll to position [597, 0]
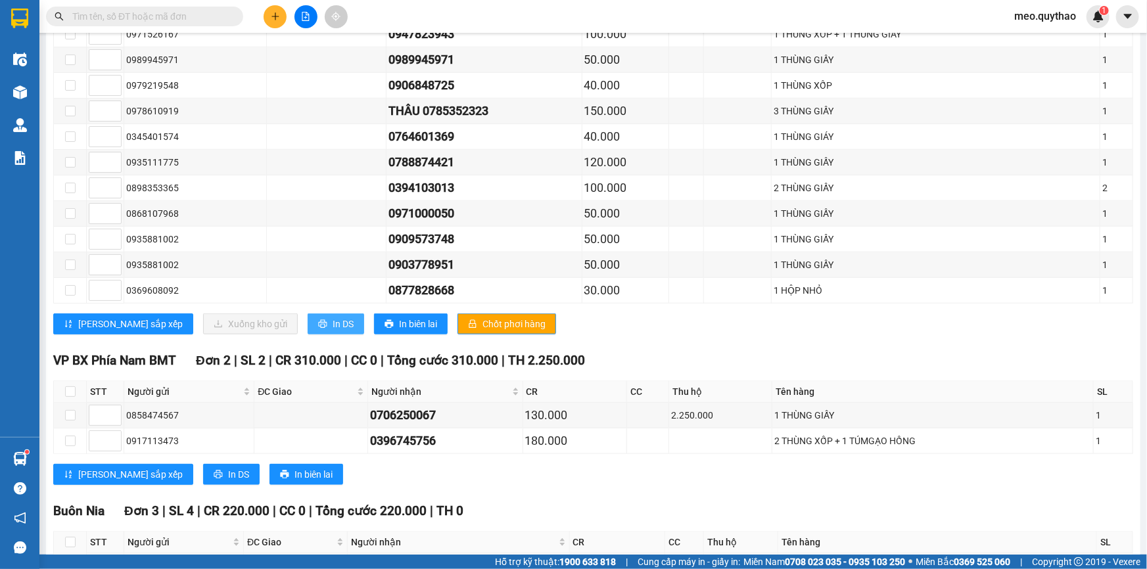
click at [333, 325] on span "In DS" at bounding box center [343, 324] width 21 height 14
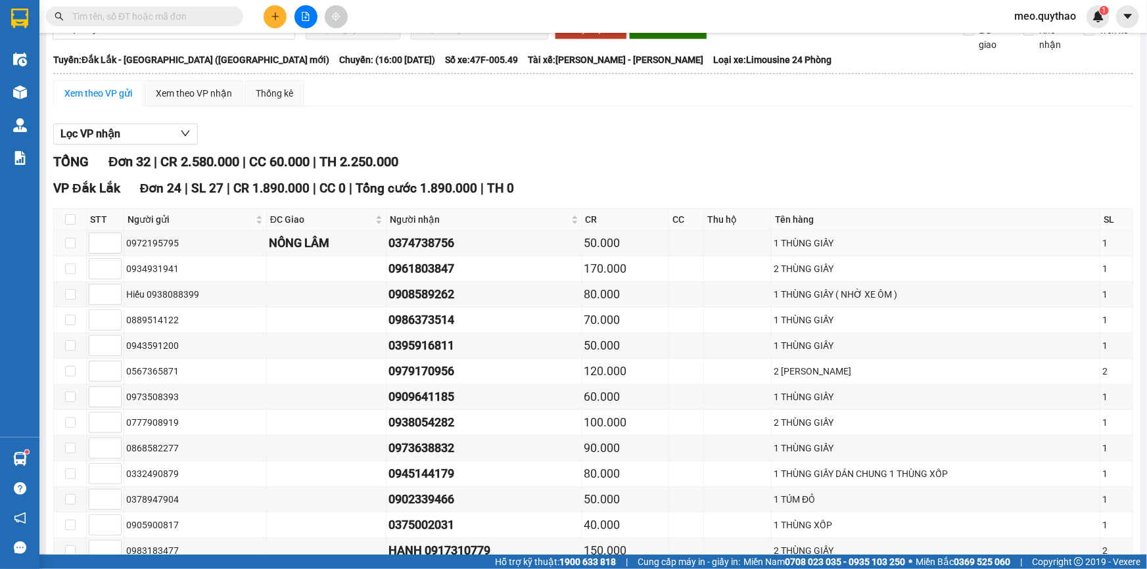
scroll to position [0, 0]
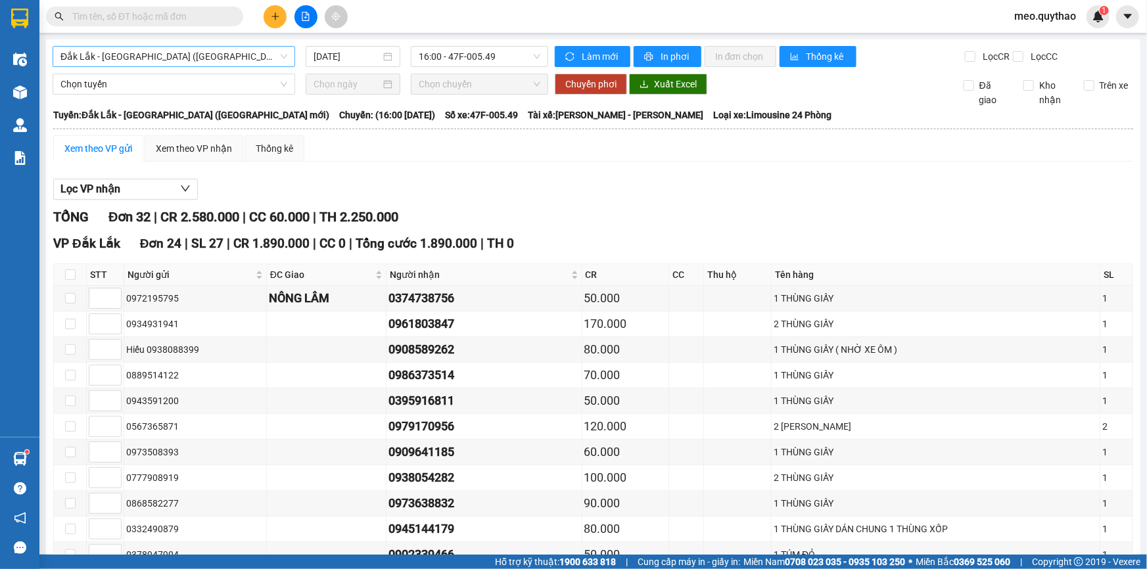
click at [179, 62] on span "Đắk Lắk - [GEOGRAPHIC_DATA] ([GEOGRAPHIC_DATA] mới)" at bounding box center [173, 57] width 227 height 20
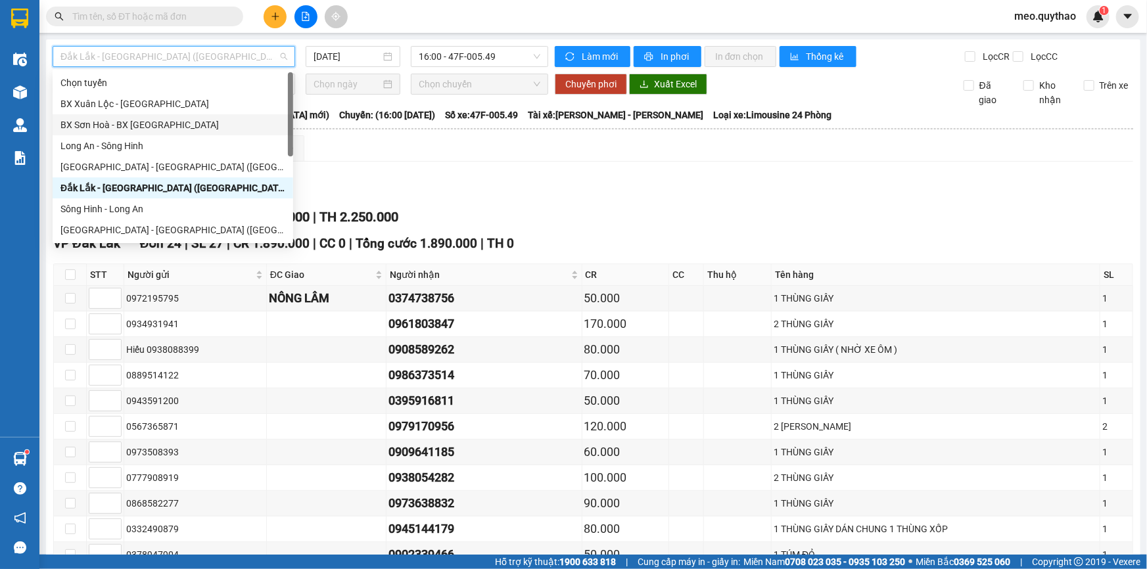
click at [175, 131] on div "BX Sơn Hoà - BX [GEOGRAPHIC_DATA]" at bounding box center [172, 125] width 225 height 14
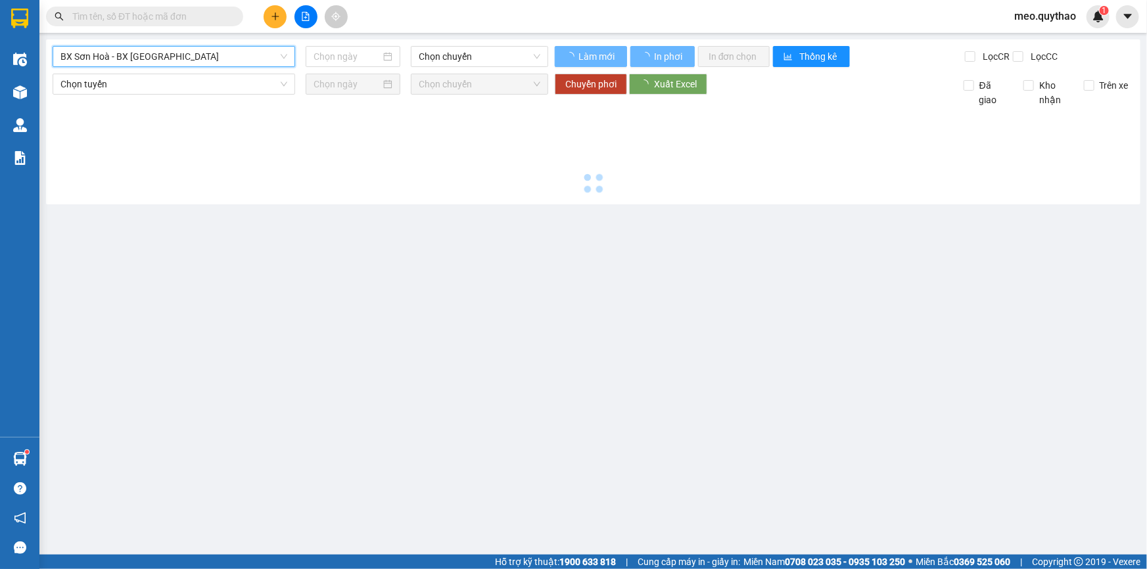
type input "[DATE]"
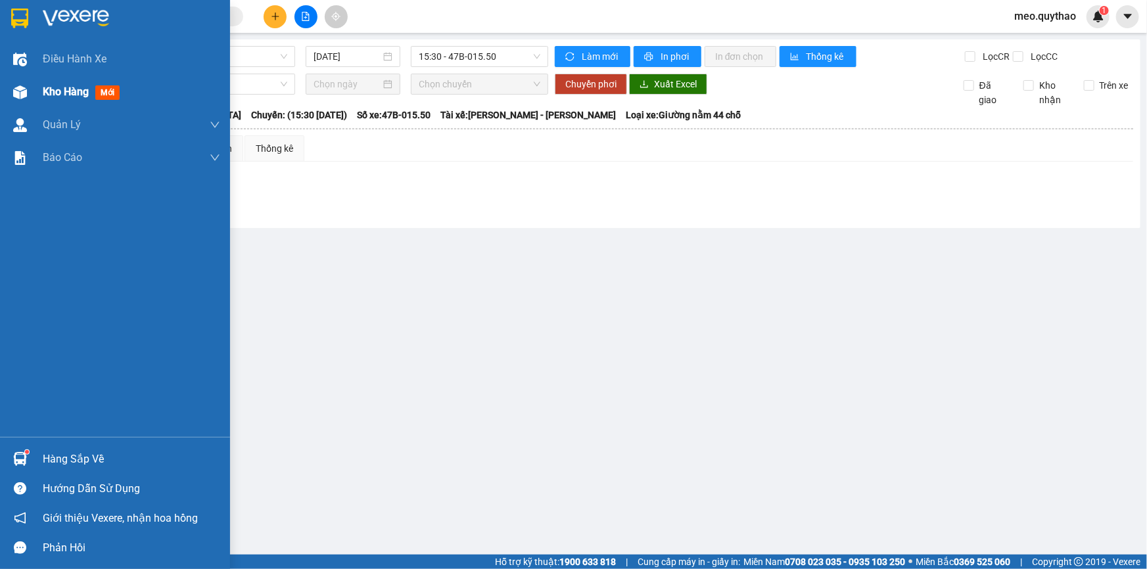
click at [53, 96] on span "Kho hàng" at bounding box center [66, 91] width 46 height 12
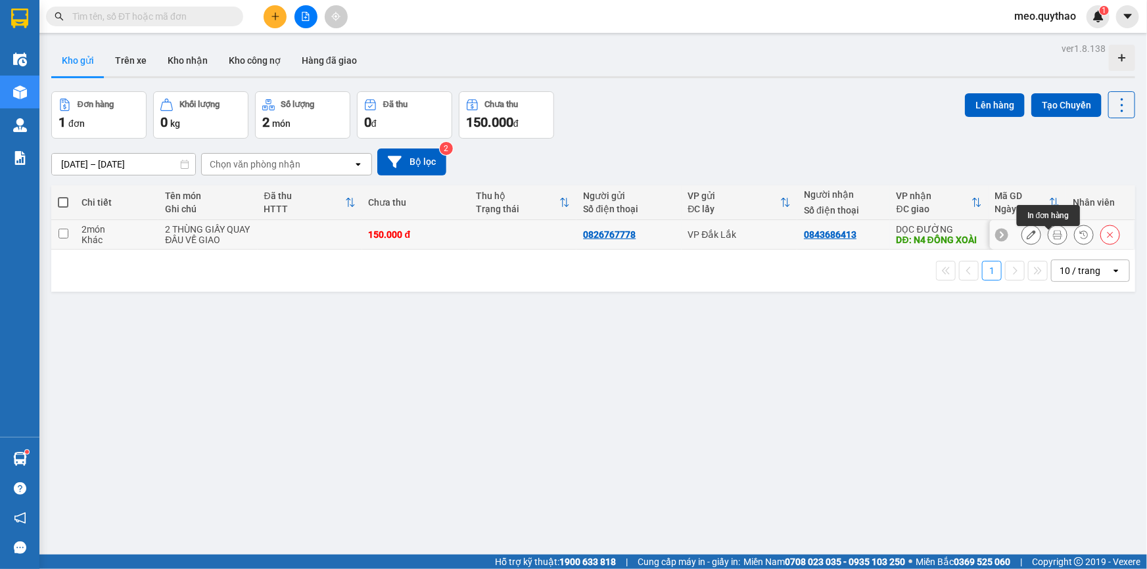
click at [1053, 239] on icon at bounding box center [1057, 234] width 9 height 9
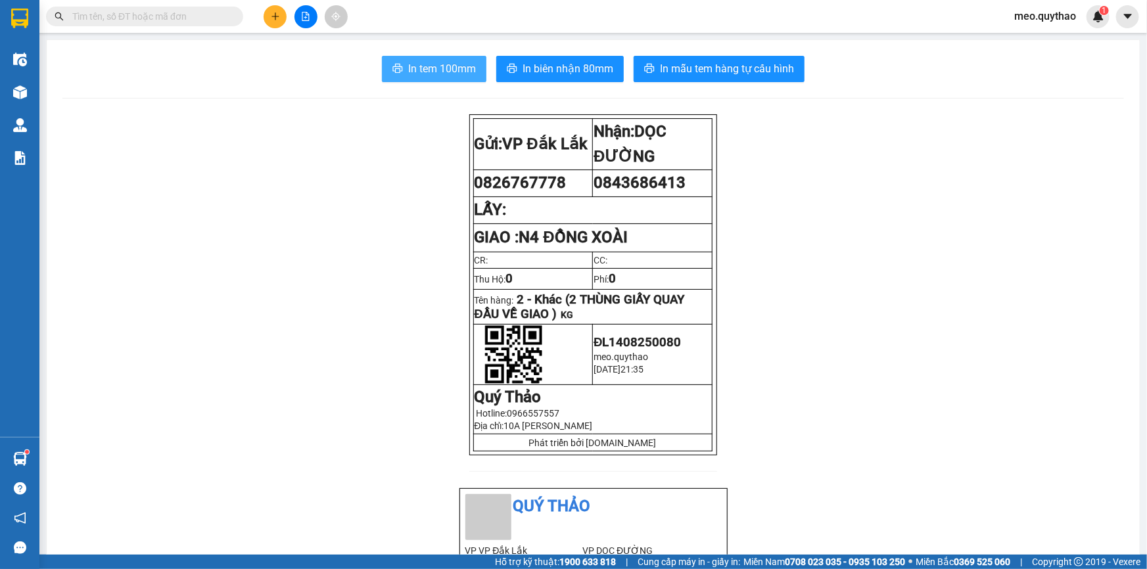
click at [435, 70] on span "In tem 100mm" at bounding box center [442, 68] width 68 height 16
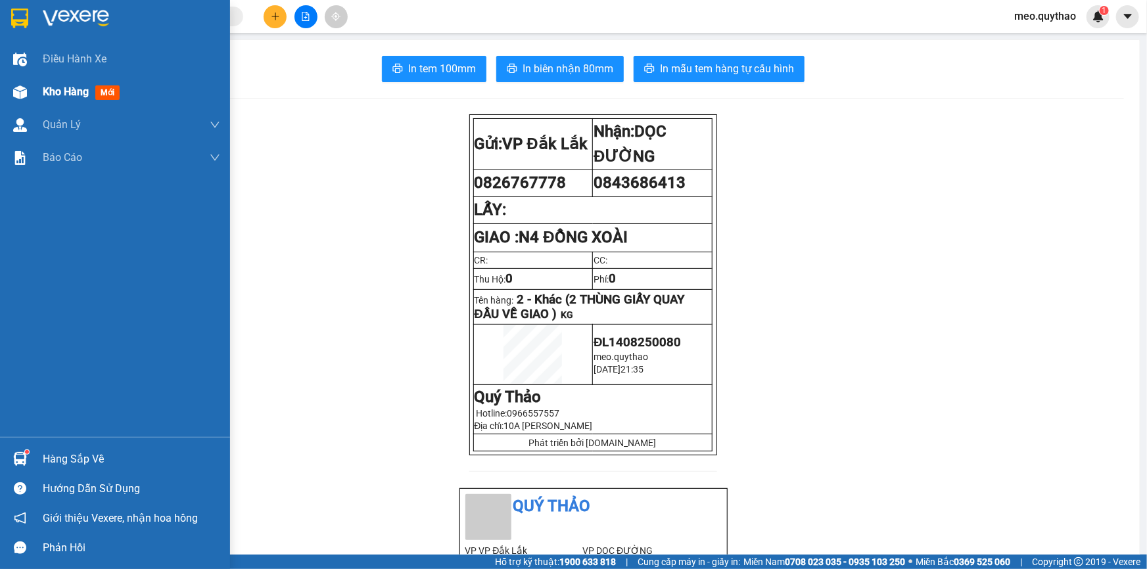
click at [23, 92] on img at bounding box center [20, 92] width 14 height 14
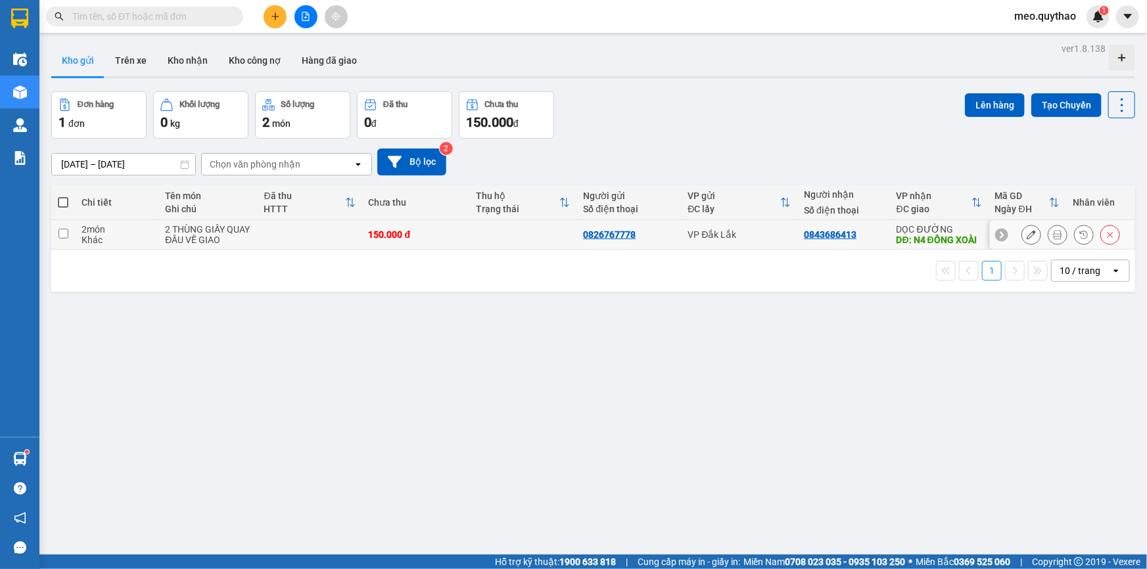
click at [1027, 239] on icon at bounding box center [1031, 234] width 9 height 9
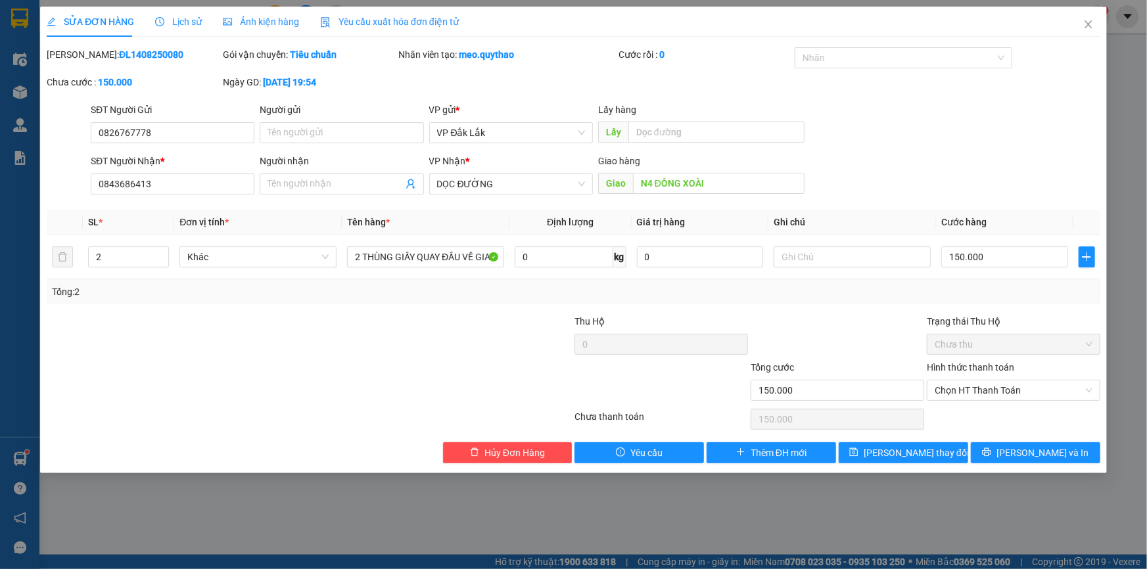
type input "0826767778"
type input "0843686413"
type input "N4 ĐỒNG XOÀI"
type input "150.000"
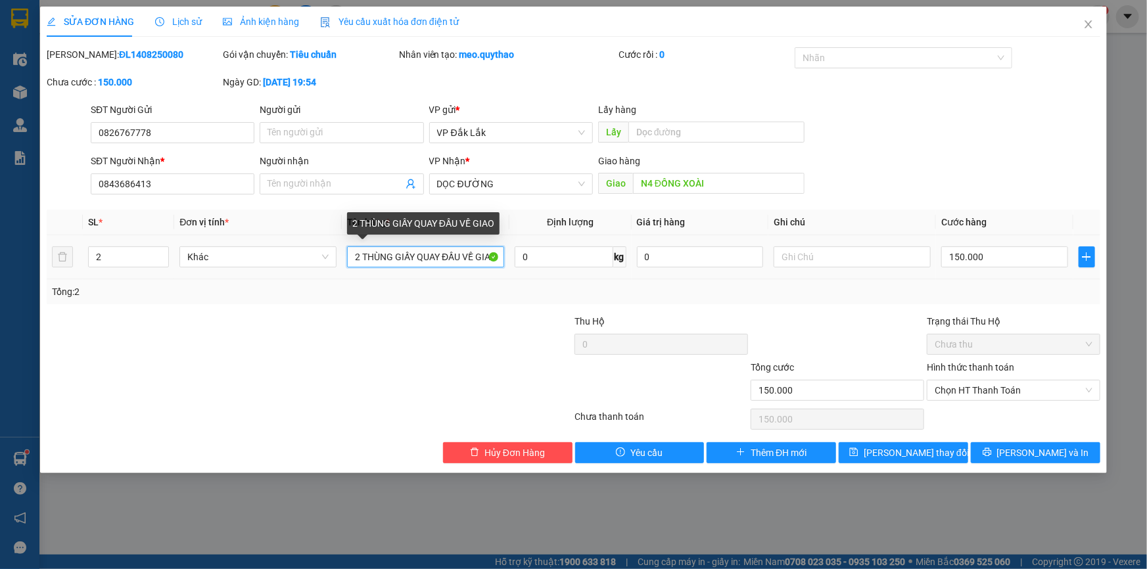
scroll to position [0, 5]
drag, startPoint x: 419, startPoint y: 250, endPoint x: 1073, endPoint y: 389, distance: 668.5
click at [1073, 389] on div "Total Paid Fee 0 Total UnPaid Fee 150.000 Cash Collection Total Fee Mã ĐH: ĐL14…" at bounding box center [574, 255] width 1054 height 416
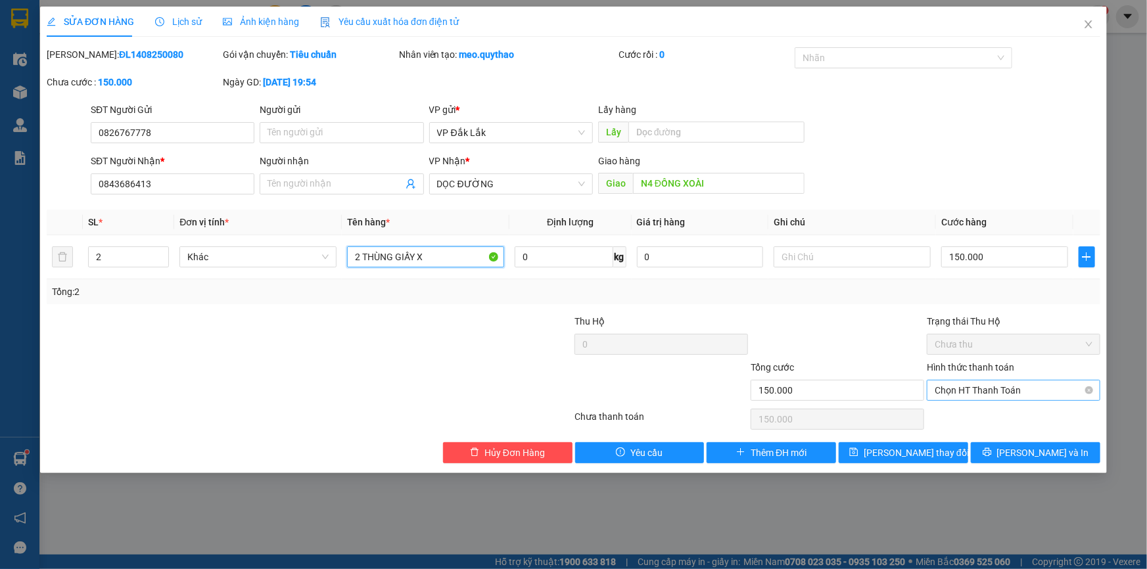
scroll to position [0, 0]
type input "2 THÙNG GIẤY XE SÁNG"
click at [897, 456] on span "[PERSON_NAME] thay đổi" at bounding box center [916, 453] width 105 height 14
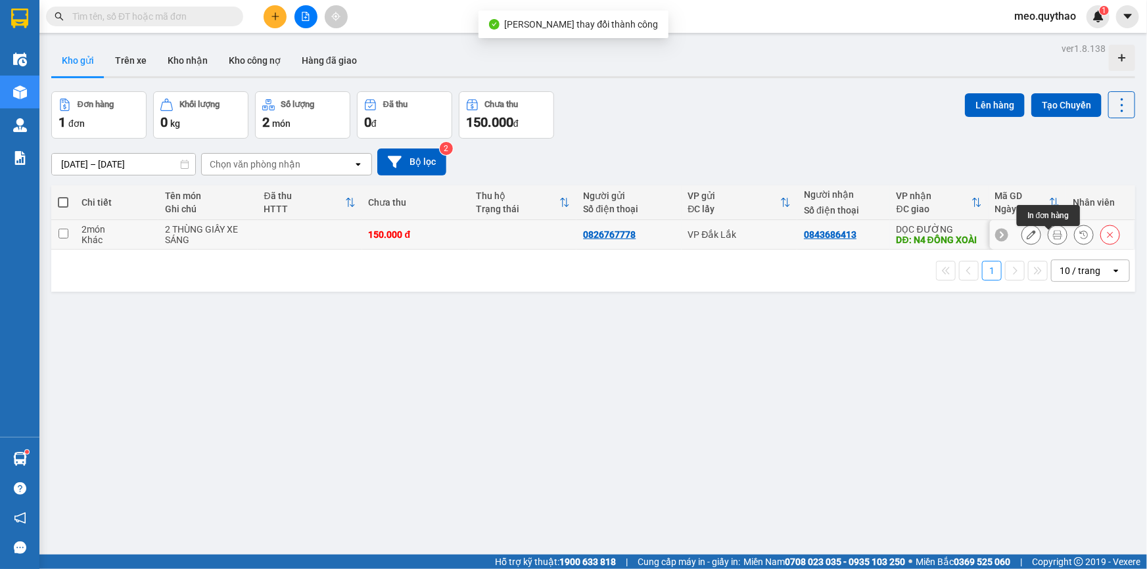
click at [1053, 239] on icon at bounding box center [1057, 234] width 9 height 9
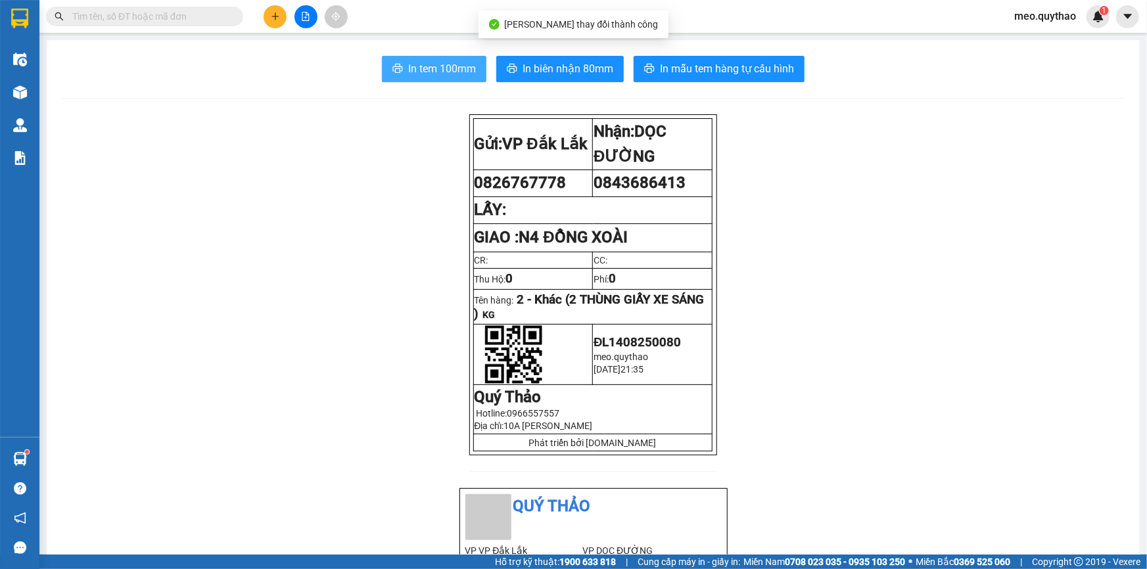
click at [473, 64] on button "In tem 100mm" at bounding box center [434, 69] width 105 height 26
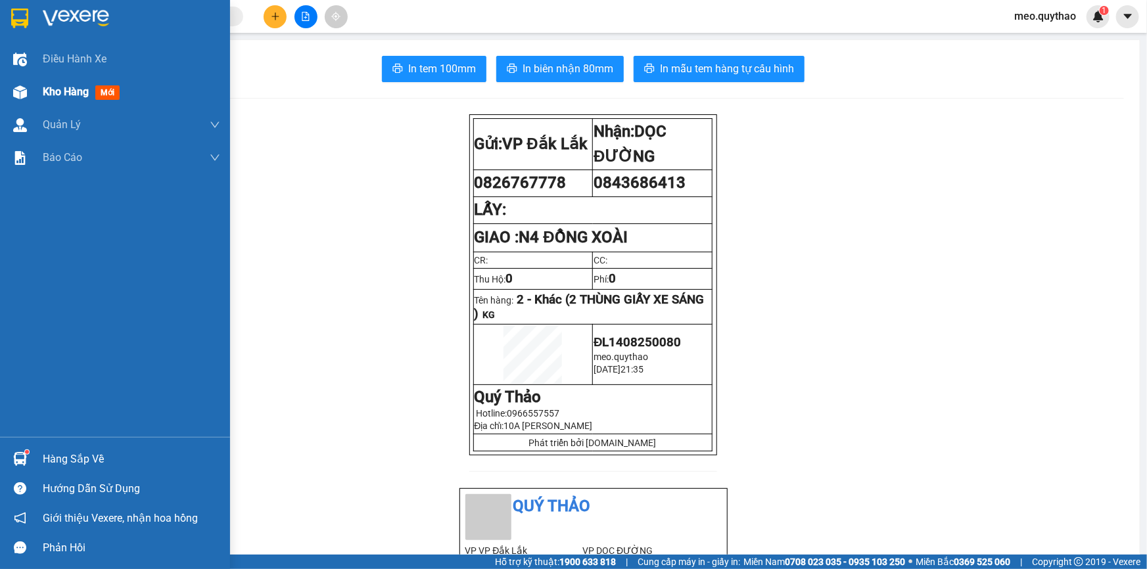
click at [45, 102] on div "Kho hàng mới" at bounding box center [131, 92] width 177 height 33
